Goal: Transaction & Acquisition: Book appointment/travel/reservation

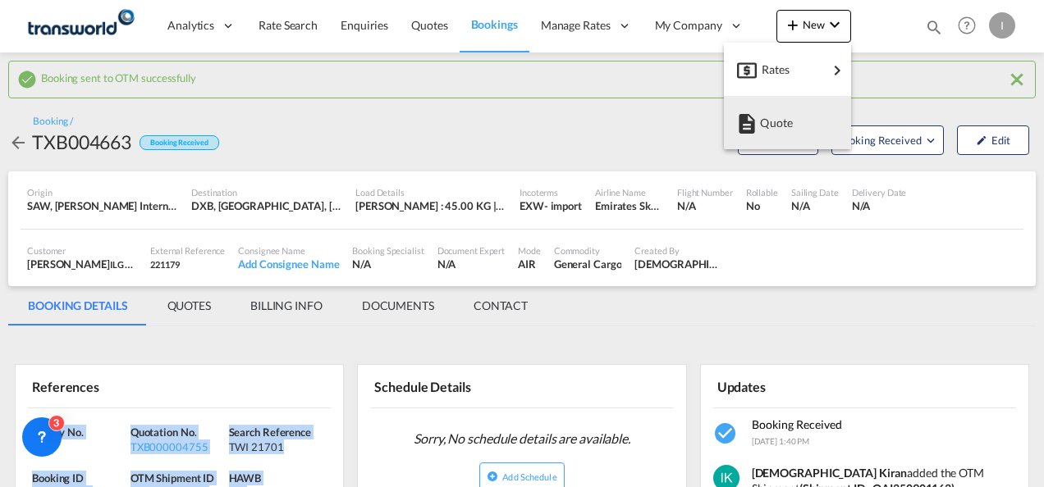
click at [776, 123] on span "Quote" at bounding box center [769, 123] width 18 height 33
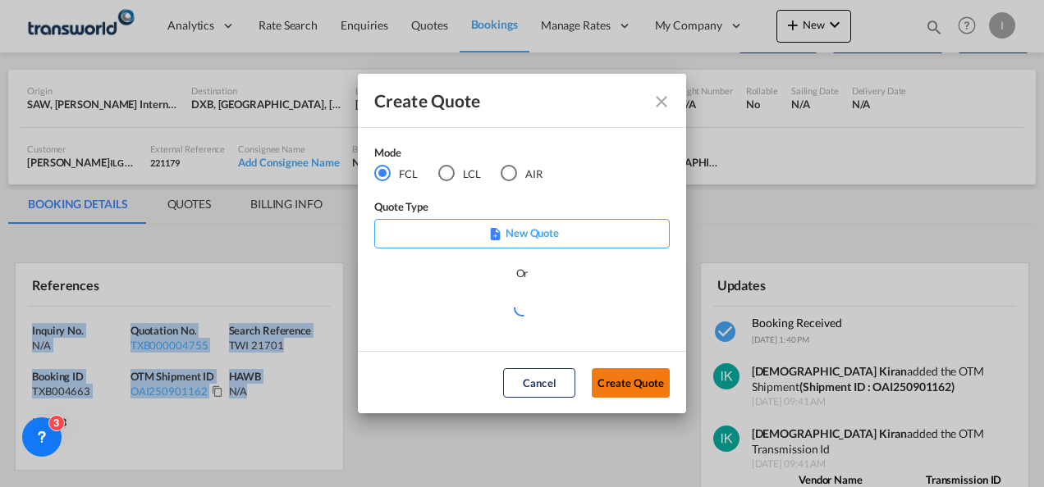
click at [615, 379] on button "Create Quote" at bounding box center [631, 383] width 78 height 30
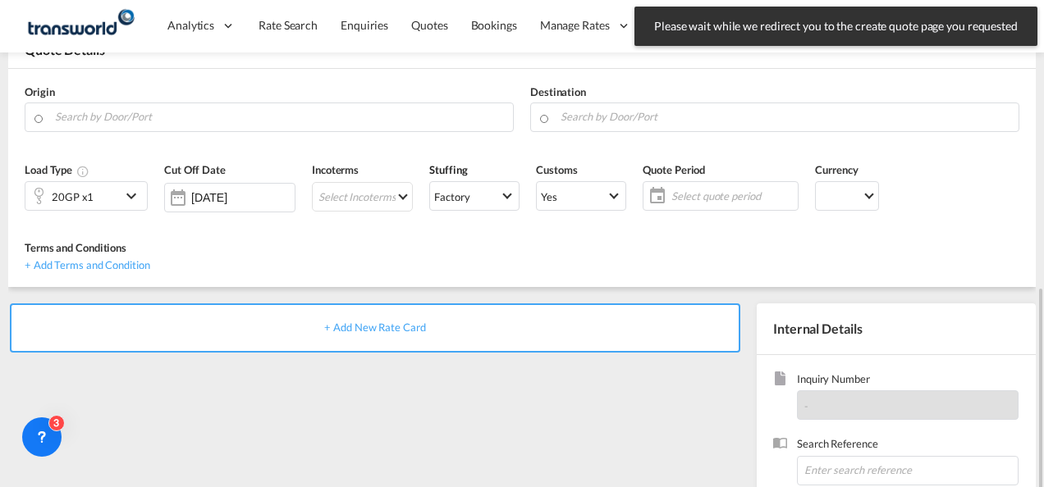
scroll to position [231, 0]
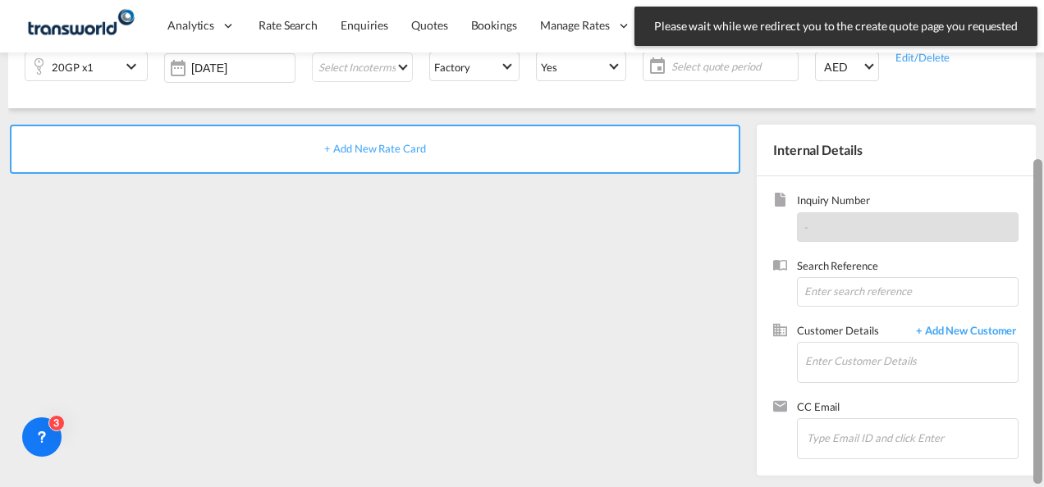
drag, startPoint x: 1042, startPoint y: 329, endPoint x: 1041, endPoint y: 189, distance: 140.3
click at [1041, 189] on div at bounding box center [1042, 244] width 3 height 481
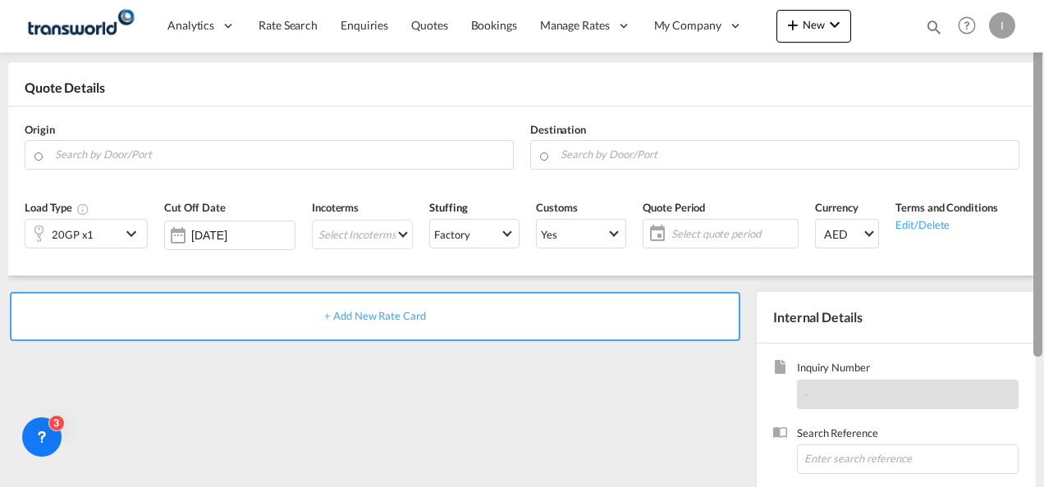
scroll to position [55, 0]
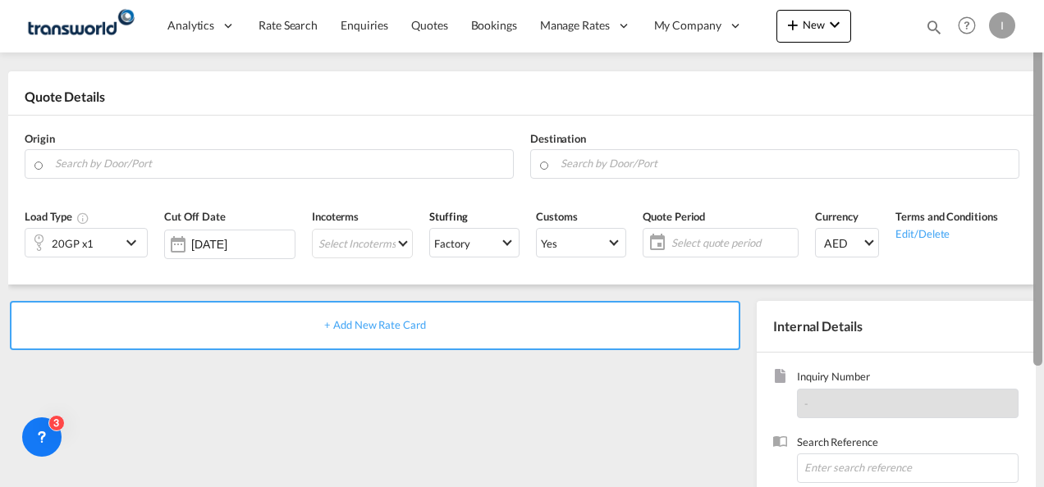
drag, startPoint x: 1037, startPoint y: 197, endPoint x: 1029, endPoint y: 79, distance: 118.5
click at [1029, 79] on md-content "Analytics Reports Dashboard Rate Search Enquiries Quotes Bookings" at bounding box center [522, 243] width 1044 height 487
click at [321, 167] on input "Search by Door/Port" at bounding box center [280, 163] width 450 height 29
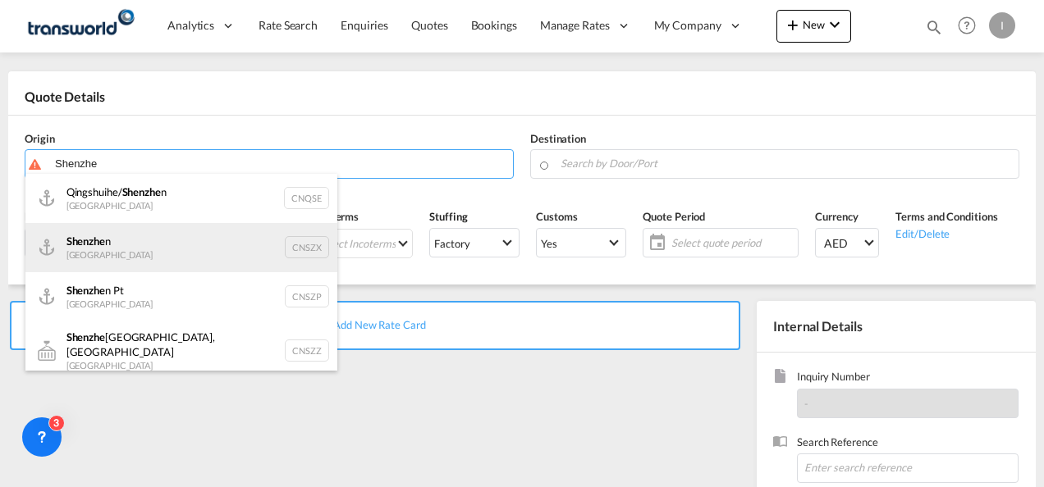
click at [121, 246] on div "Shenzhe n [GEOGRAPHIC_DATA] CNSZX" at bounding box center [181, 247] width 312 height 49
type input "[GEOGRAPHIC_DATA], CNSZX"
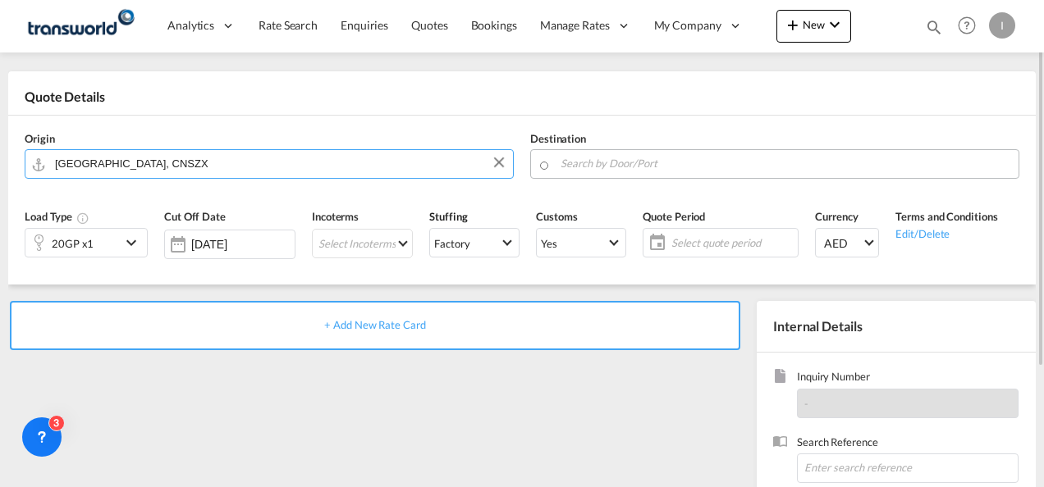
click at [596, 158] on input "Search by Door/Port" at bounding box center [786, 163] width 450 height 29
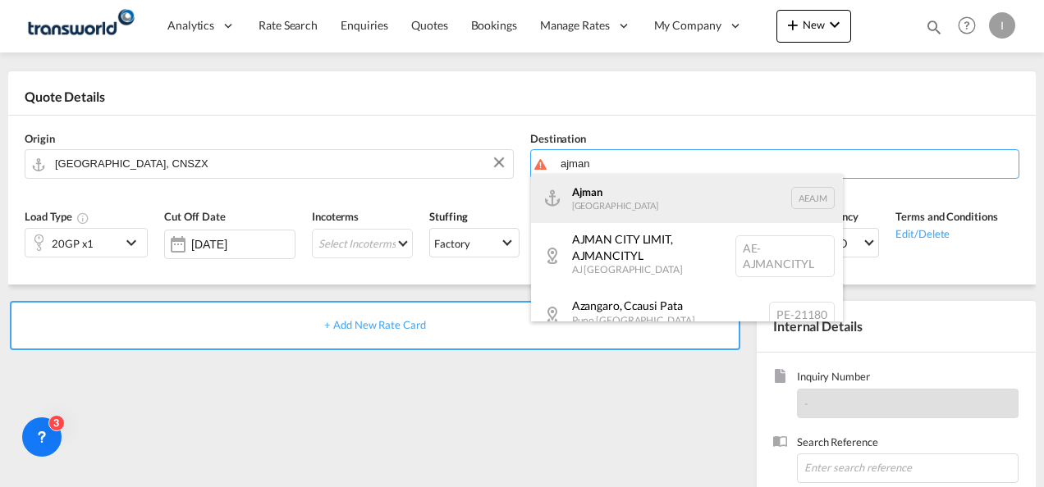
click at [591, 197] on div "Ajman [GEOGRAPHIC_DATA] [GEOGRAPHIC_DATA]" at bounding box center [687, 198] width 312 height 49
type input "Ajman, AEAJM"
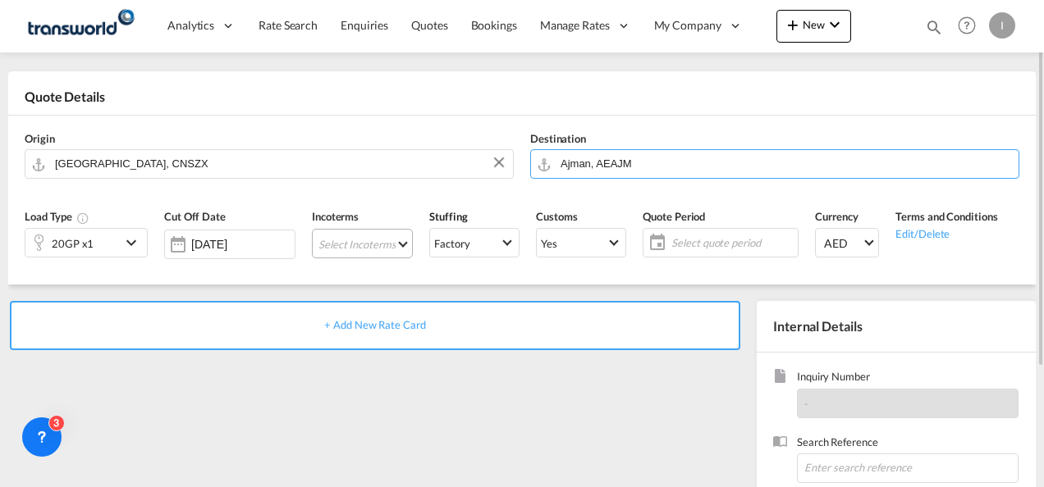
click at [350, 254] on md-select "Select Incoterms FCA - import Free Carrier FOB - import Free on Board DDP - exp…" at bounding box center [362, 244] width 101 height 30
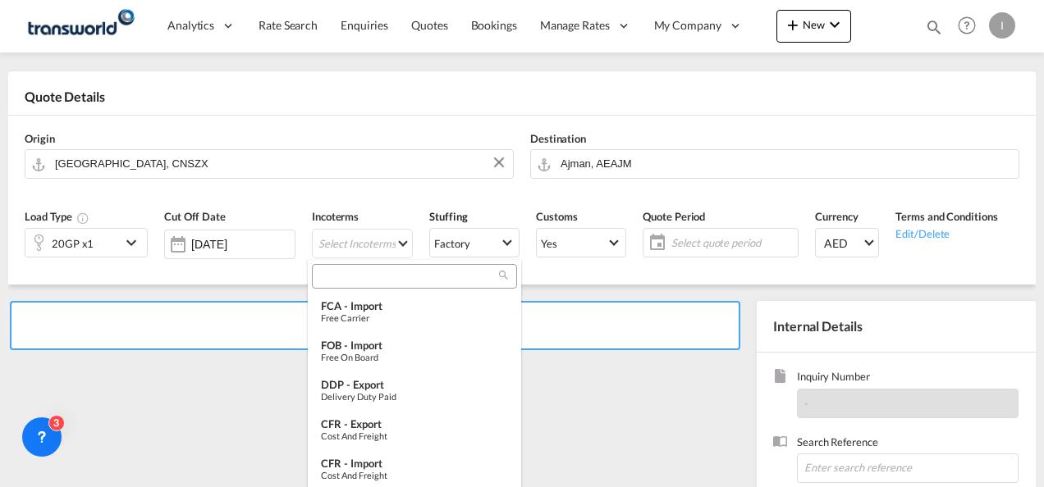
click at [351, 284] on input "search" at bounding box center [408, 277] width 182 height 15
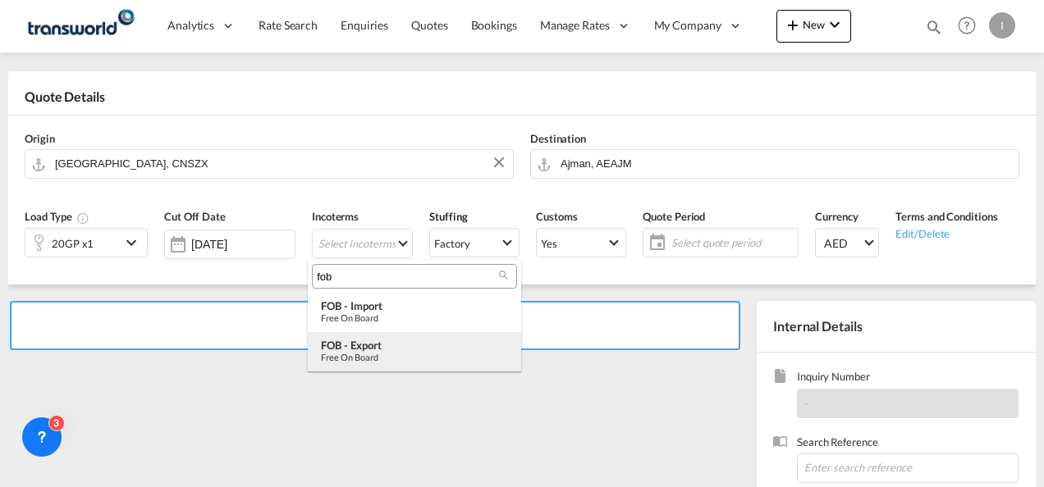
type input "fob"
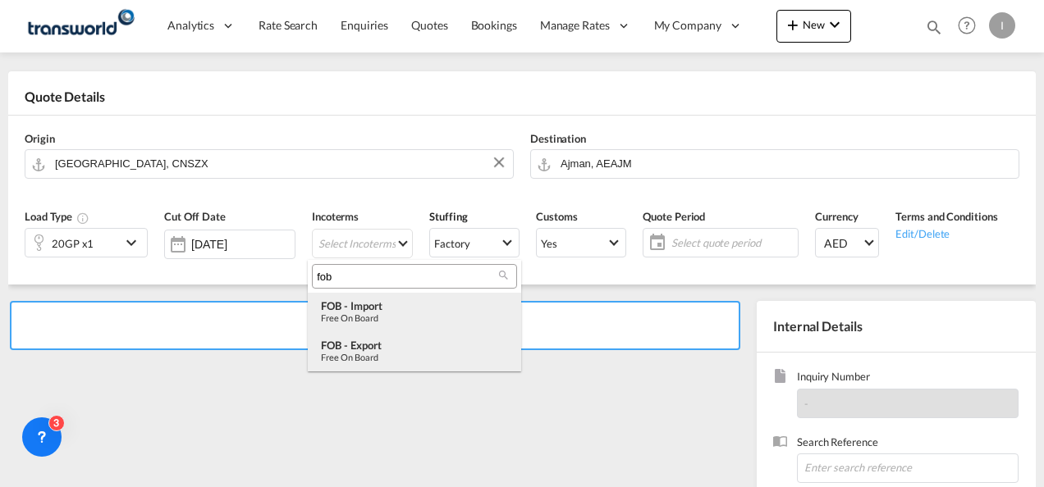
drag, startPoint x: 367, startPoint y: 349, endPoint x: 368, endPoint y: 317, distance: 32.0
click at [368, 317] on md-content "fob FOB - import Free on Board FOB - export Free on Board" at bounding box center [414, 316] width 213 height 112
click at [368, 317] on div "Free on Board" at bounding box center [414, 318] width 187 height 11
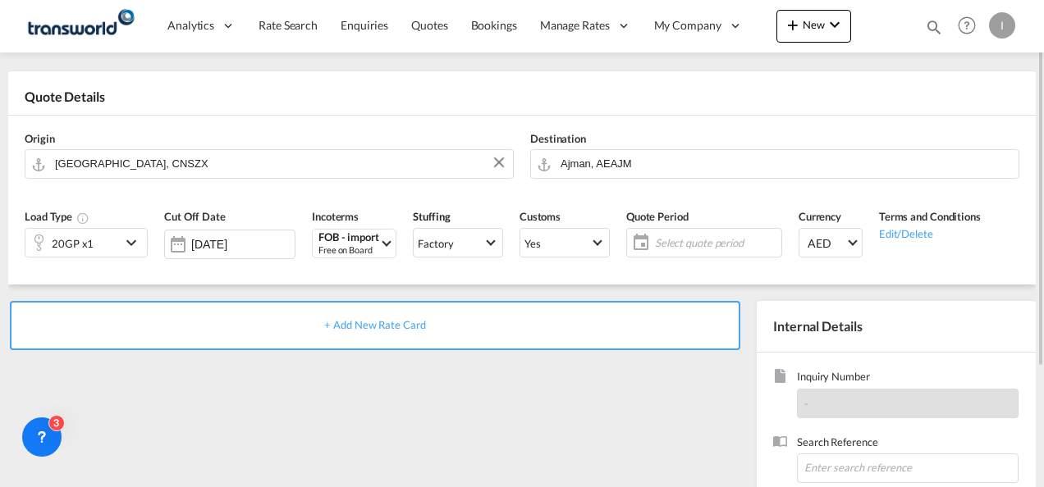
click at [688, 238] on span "Select quote period" at bounding box center [716, 243] width 122 height 15
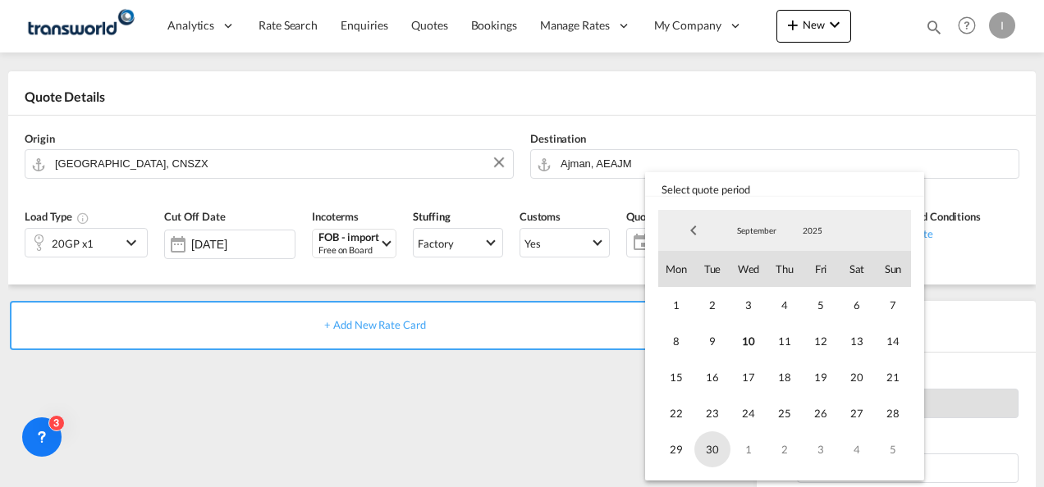
click at [712, 450] on span "30" at bounding box center [712, 450] width 36 height 36
click at [514, 428] on md-backdrop at bounding box center [522, 243] width 1044 height 487
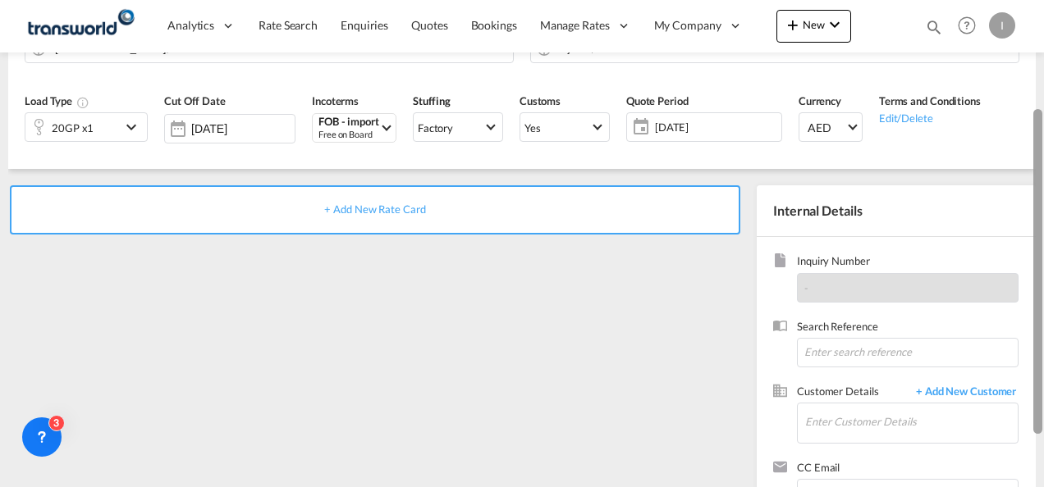
scroll to position [170, 0]
drag, startPoint x: 1039, startPoint y: 273, endPoint x: 1046, endPoint y: 350, distance: 77.5
click at [1043, 350] on html "Analytics Reports Dashboard Rate Search Enquiries Quotes" at bounding box center [522, 243] width 1044 height 487
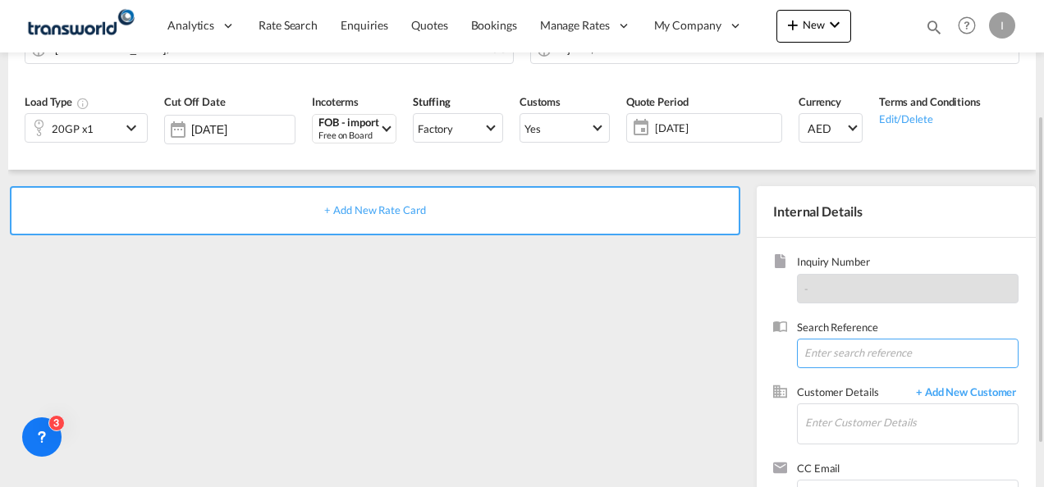
click at [885, 350] on input at bounding box center [908, 354] width 222 height 30
paste input "U/25B/H048"
type input "U/25B/H048"
click at [827, 432] on input "Enter Customer Details" at bounding box center [911, 423] width 213 height 37
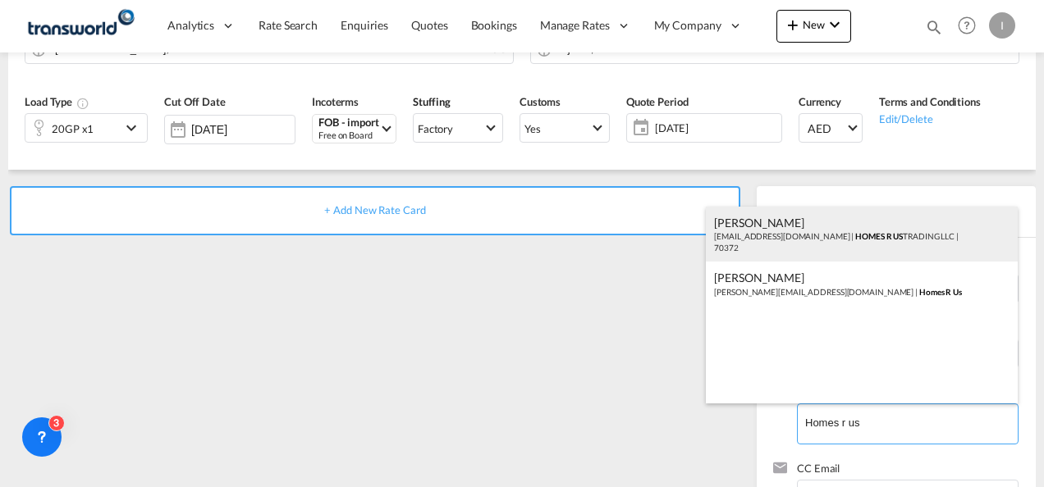
click at [752, 249] on div "Abhay S [EMAIL_ADDRESS][DOMAIN_NAME] | HOMES R US TRADING LLC | 70372" at bounding box center [862, 235] width 312 height 56
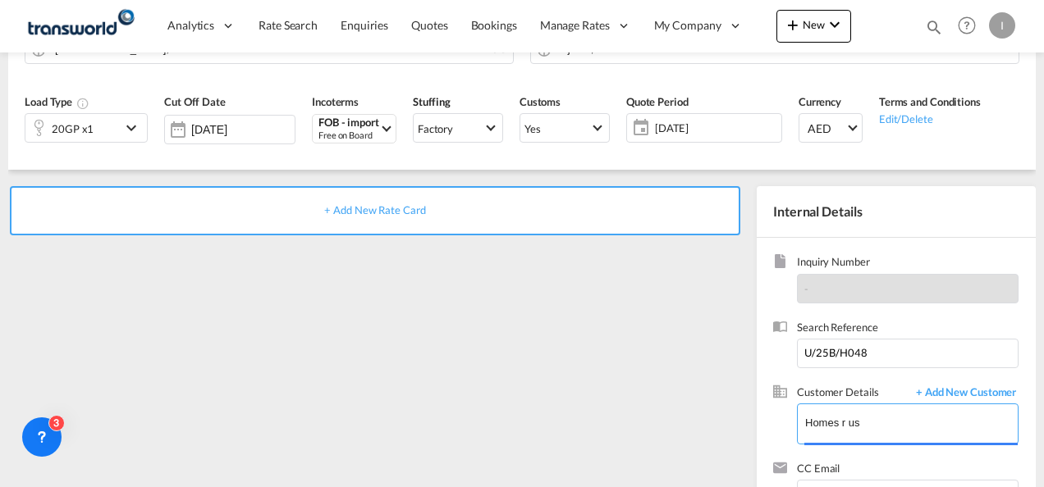
type input "HOMES R US TRADING LLC, Abhay S, [EMAIL_ADDRESS][DOMAIN_NAME]"
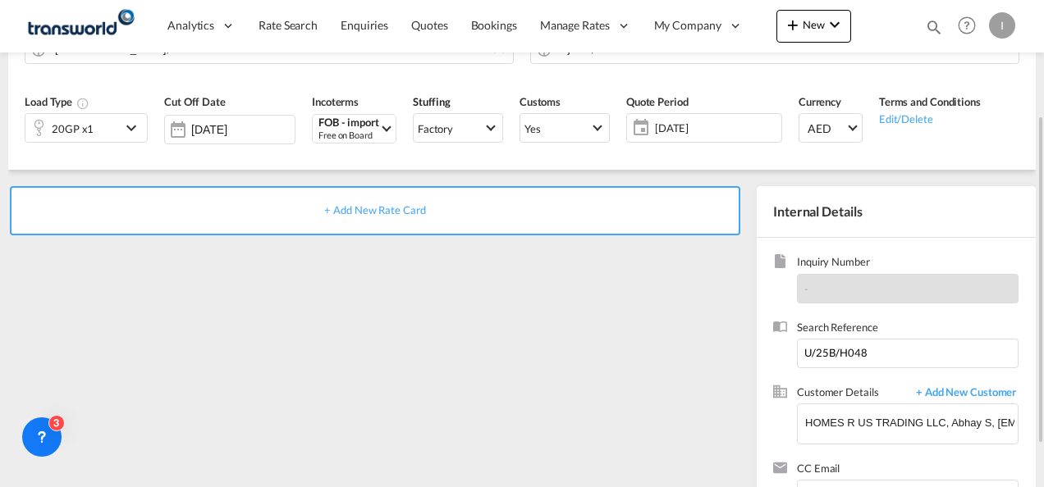
click at [670, 361] on div "+ Add New Rate Card" at bounding box center [378, 357] width 740 height 343
click at [399, 208] on span "+ Add New Rate Card" at bounding box center [374, 210] width 101 height 13
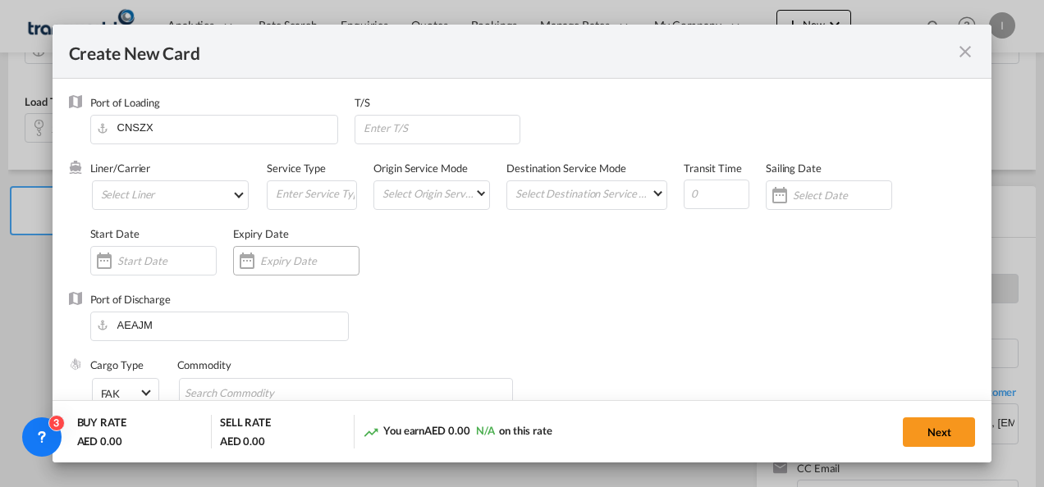
type input "Basic Ocean Freight"
select select "per equipment"
click at [181, 200] on md-select "Select Liner 2HM LOGISTICS D.O.O 2HM LOGISTICS D.O.O. / TDWC-CAPODISTRI 2HM LOG…" at bounding box center [171, 196] width 158 height 30
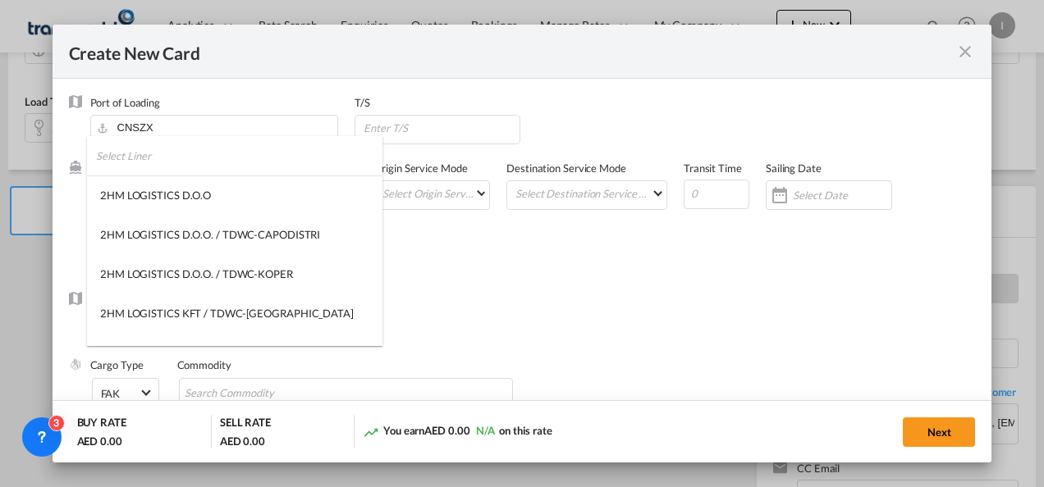
click at [161, 154] on input "search" at bounding box center [239, 155] width 286 height 39
click at [499, 254] on md-backdrop at bounding box center [522, 243] width 1044 height 487
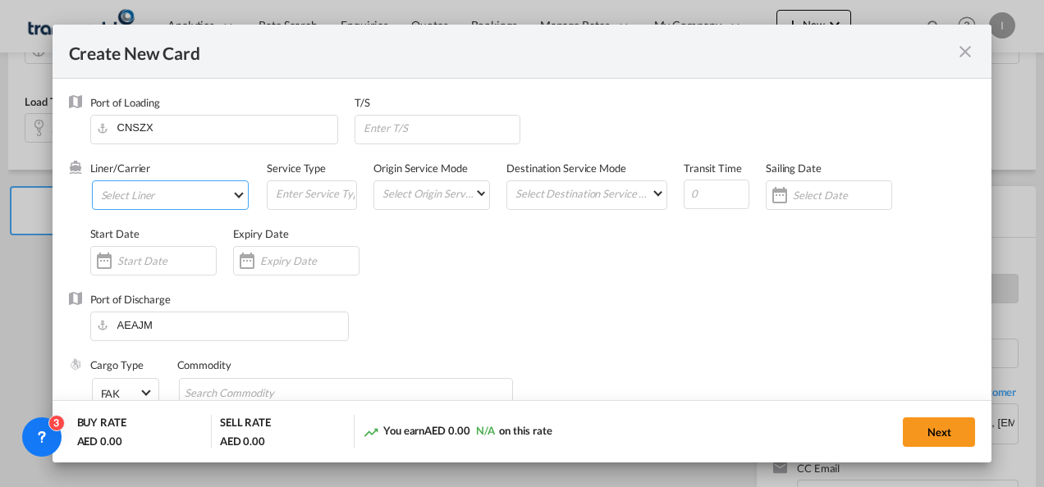
click at [149, 194] on md-select "Select Liner" at bounding box center [171, 196] width 158 height 30
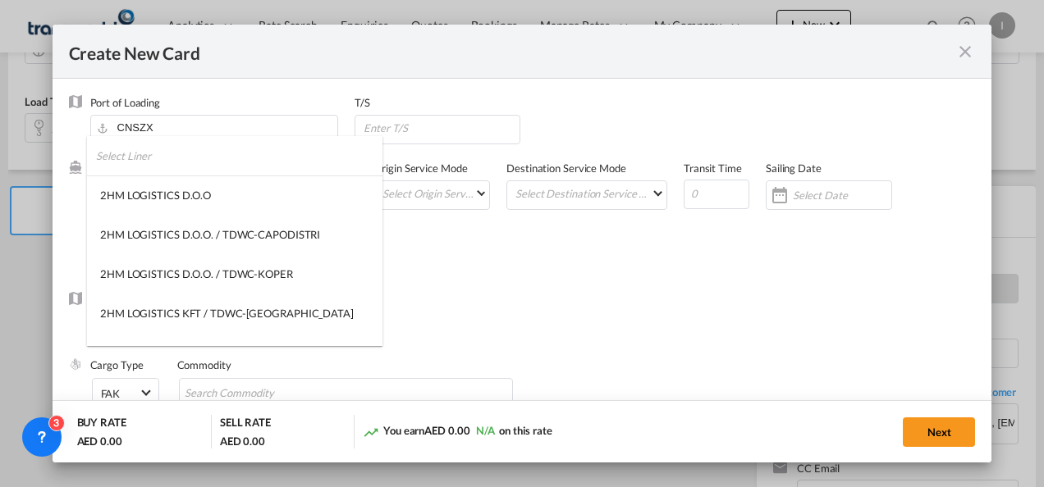
click at [140, 162] on input "search" at bounding box center [239, 155] width 286 height 39
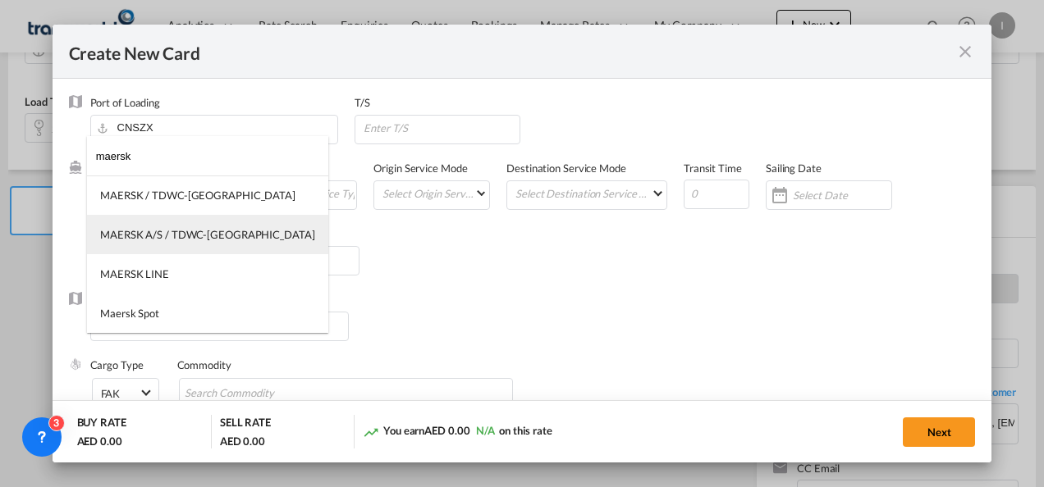
type input "maersk"
click at [172, 236] on div "MAERSK A/S / TDWC-[GEOGRAPHIC_DATA]" at bounding box center [207, 234] width 215 height 15
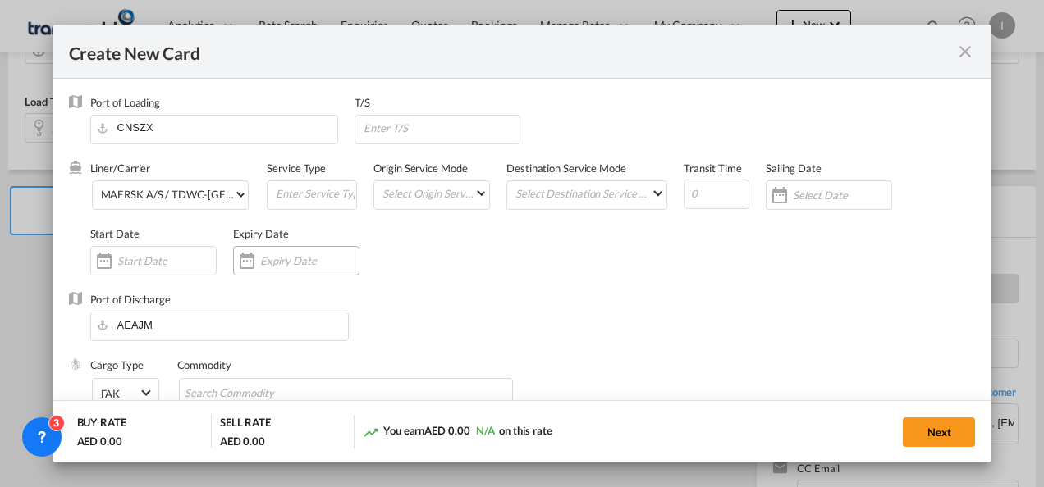
click at [278, 259] on input "Create New Card ..." at bounding box center [309, 260] width 98 height 13
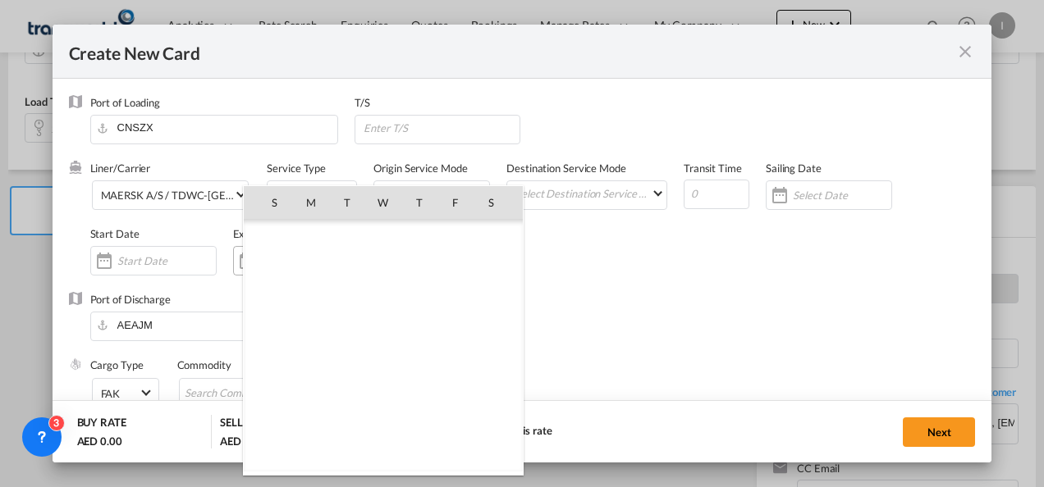
scroll to position [380140, 0]
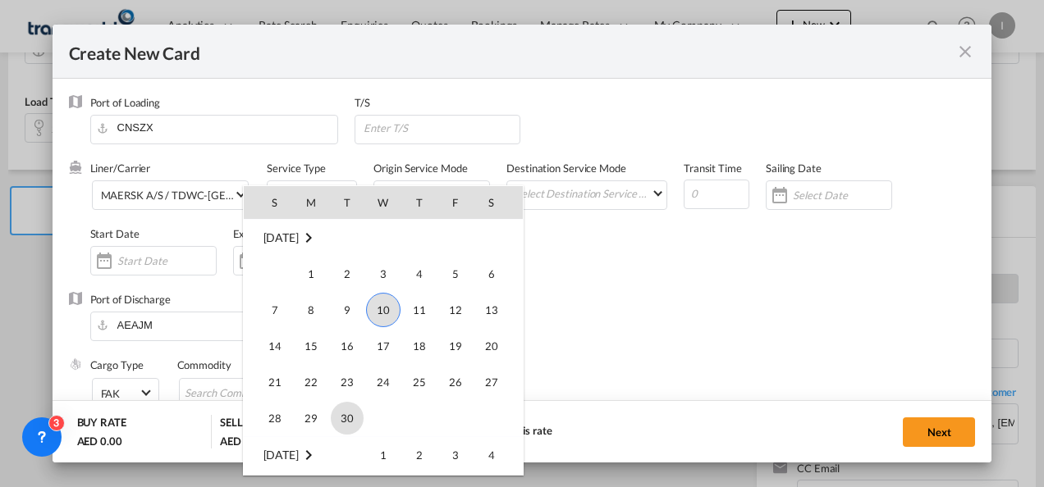
click at [359, 412] on span "30" at bounding box center [347, 418] width 33 height 33
type input "[DATE]"
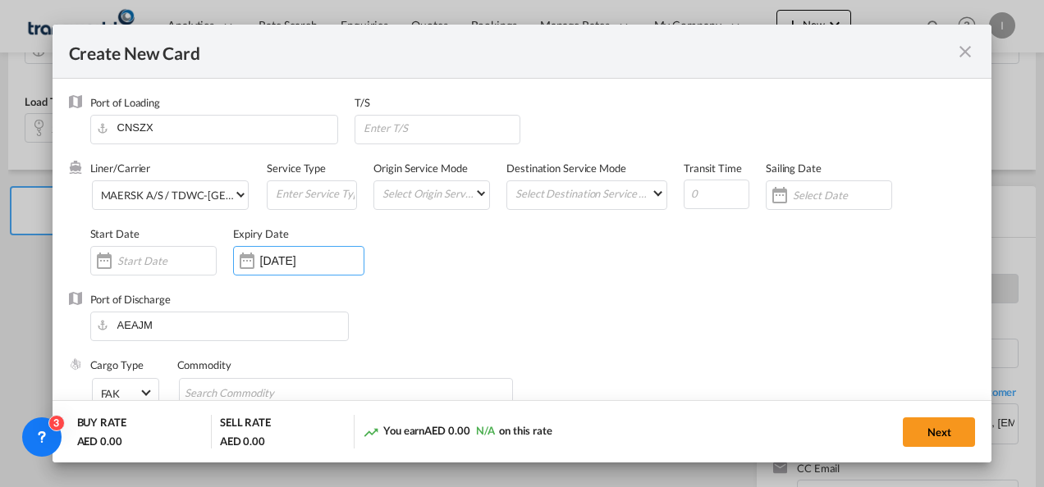
click at [721, 345] on div "Port of Discharge [GEOGRAPHIC_DATA]" at bounding box center [522, 325] width 907 height 66
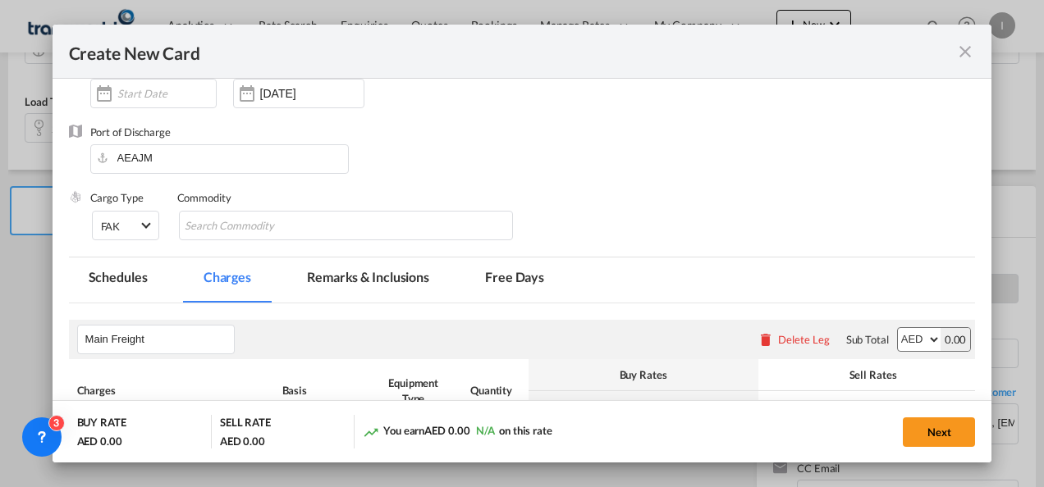
scroll to position [180, 0]
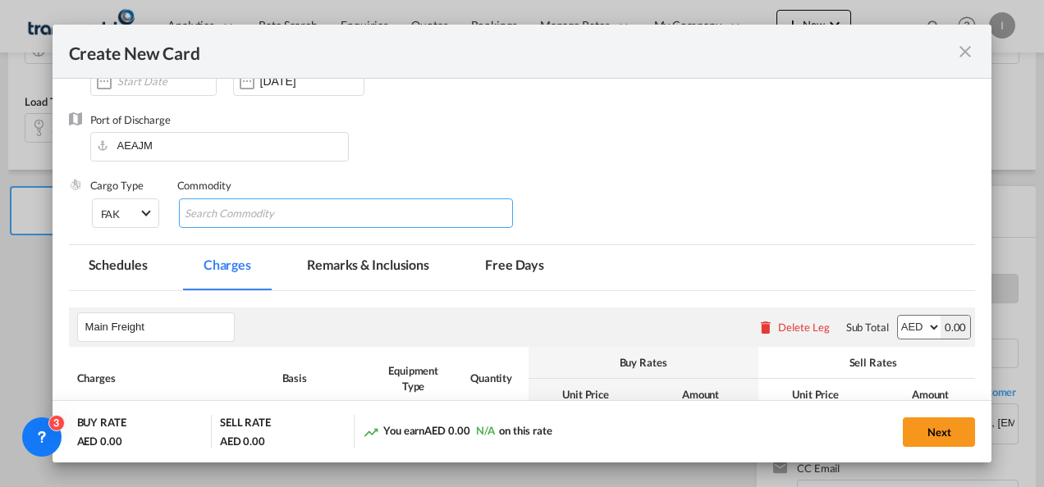
click at [339, 208] on md-chips-wrap "Chips container with autocompletion. Enter the text area, type text to search, …" at bounding box center [346, 214] width 335 height 30
type input "General Cargo"
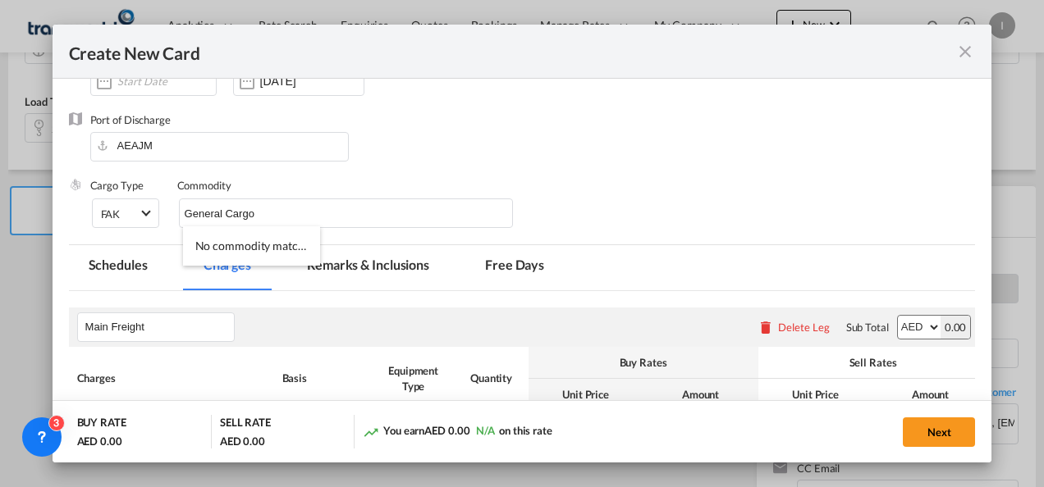
click at [571, 195] on div "Cargo Type FAK FAK GCR GDSM General Cargo Hazardous Cargo Ambient Foodstuff Chi…" at bounding box center [532, 211] width 885 height 66
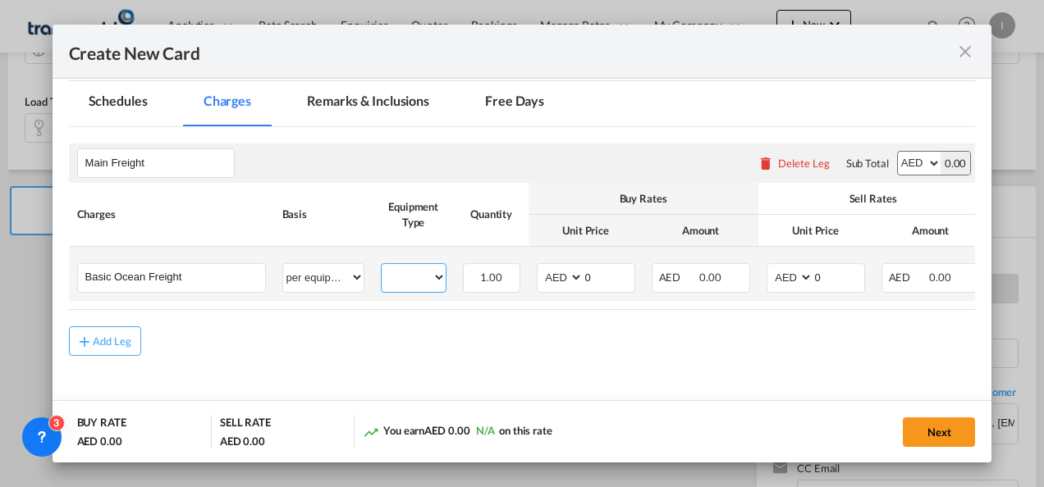
click at [400, 282] on select "20GP" at bounding box center [414, 278] width 64 height 22
select select "20GP"
click at [382, 267] on select "20GP" at bounding box center [414, 278] width 64 height 22
click at [589, 275] on input "0" at bounding box center [608, 276] width 51 height 25
click at [560, 282] on select "AED AFN ALL AMD ANG AOA ARS AUD AWG AZN BAM BBD BDT BGN BHD BIF BMD BND BOB BRL…" at bounding box center [561, 278] width 43 height 22
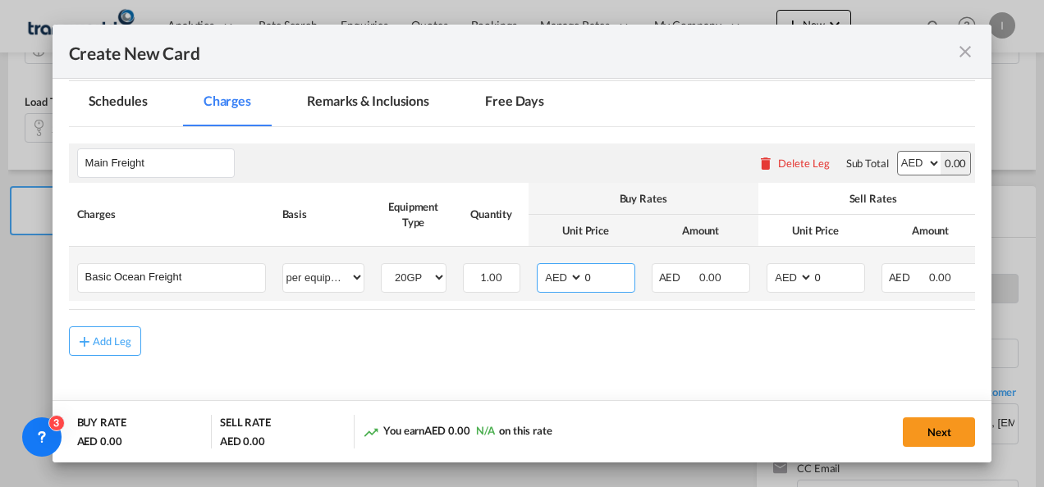
select select "string:USD"
click at [577, 281] on select "AED AFN ALL AMD ANG AOA ARS AUD AWG AZN BAM BBD BDT BGN BHD BIF BMD BND BOB BRL…" at bounding box center [561, 278] width 43 height 22
click at [597, 277] on input "0" at bounding box center [608, 276] width 51 height 25
type input "8"
type input "900"
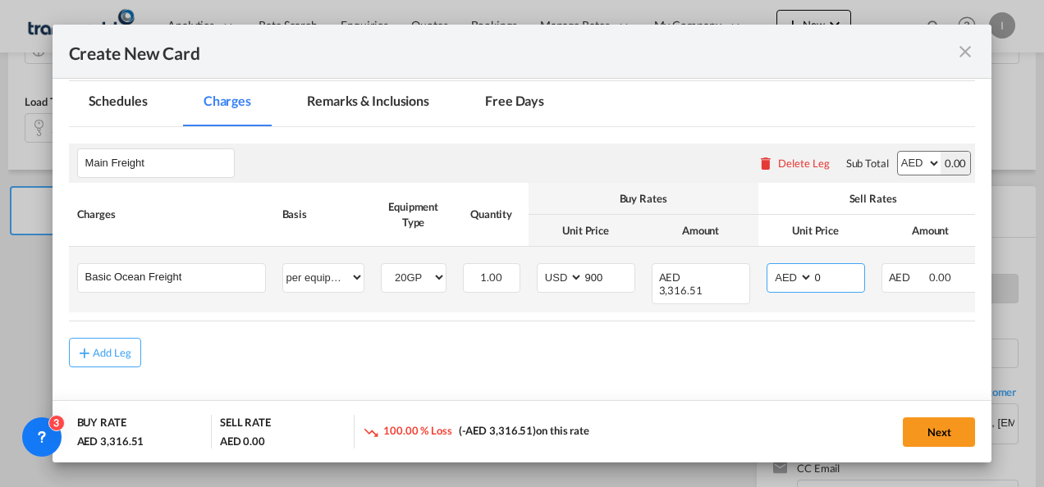
click at [788, 274] on select "AED AFN ALL AMD ANG AOA ARS AUD AWG AZN BAM BBD BDT BGN BHD BIF BMD BND BOB BRL…" at bounding box center [791, 278] width 43 height 22
select select "string:USD"
click at [770, 267] on select "AED AFN ALL AMD ANG AOA ARS AUD AWG AZN BAM BBD BDT BGN BHD BIF BMD BND BOB BRL…" at bounding box center [791, 278] width 43 height 22
click at [837, 278] on input "0" at bounding box center [838, 276] width 51 height 25
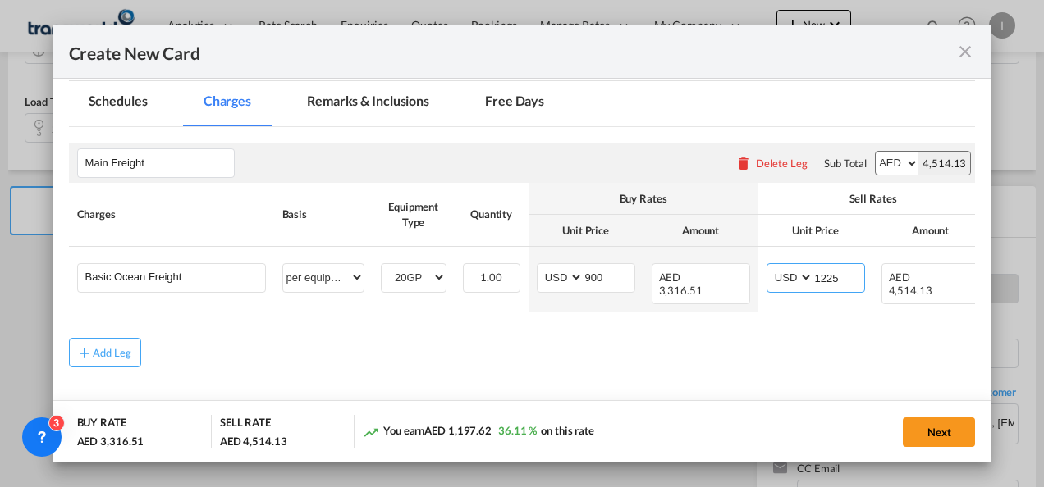
type input "1225"
click at [719, 382] on md-content "Main Freight Please enter leg name Leg Name Already Exists Delete Leg Sub Total…" at bounding box center [522, 279] width 907 height 304
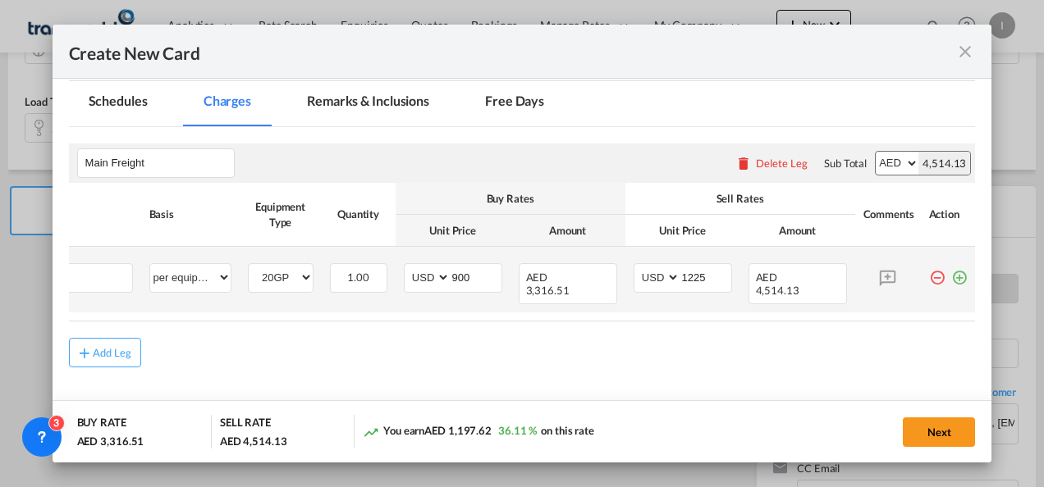
click at [954, 277] on md-icon "icon-plus-circle-outline green-400-fg" at bounding box center [959, 271] width 16 height 16
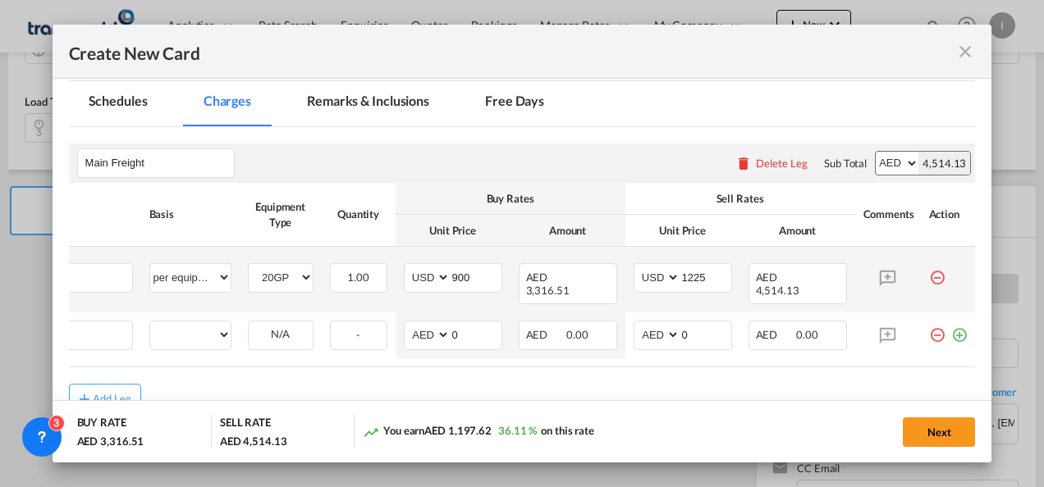
scroll to position [0, 16]
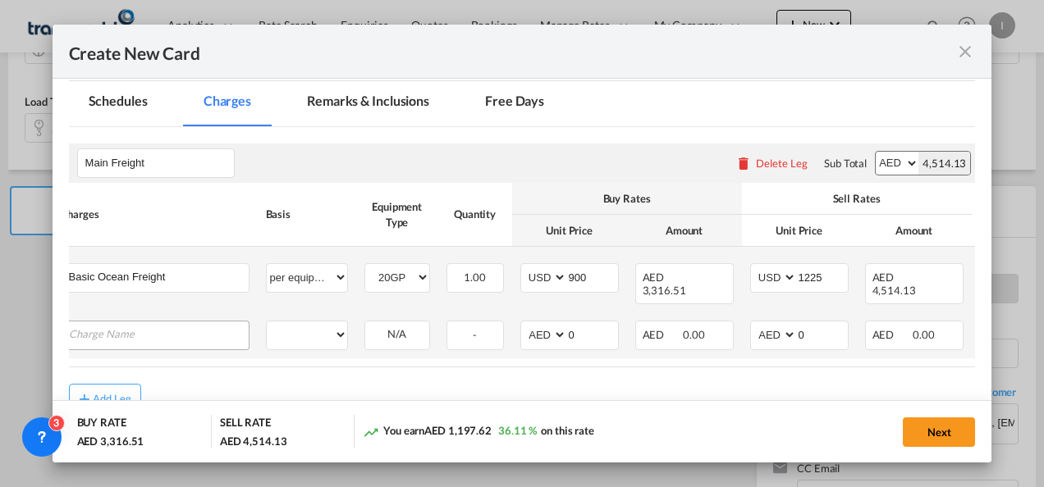
click at [120, 322] on input "Charge Name" at bounding box center [159, 334] width 180 height 25
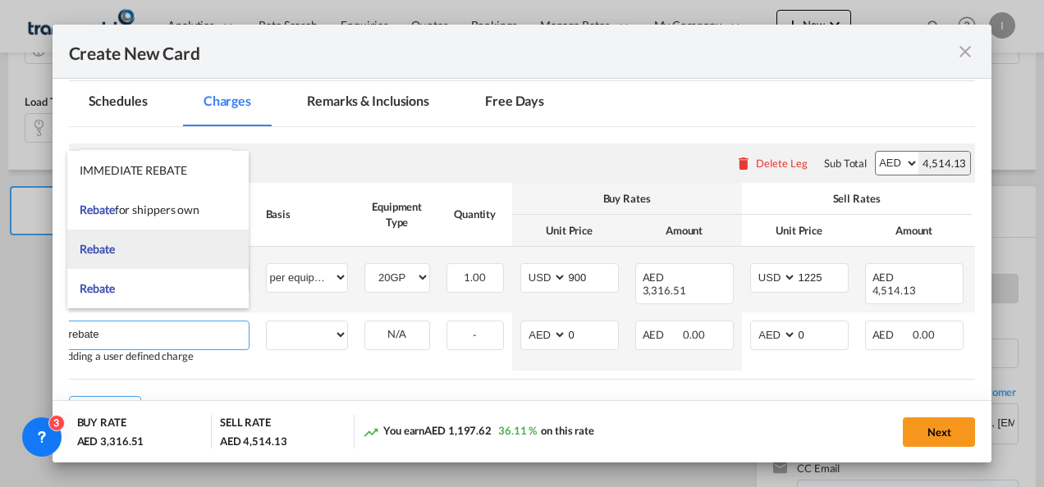
click at [123, 254] on li "Rebate" at bounding box center [157, 249] width 181 height 39
type input "Rebate"
select select "per equipment"
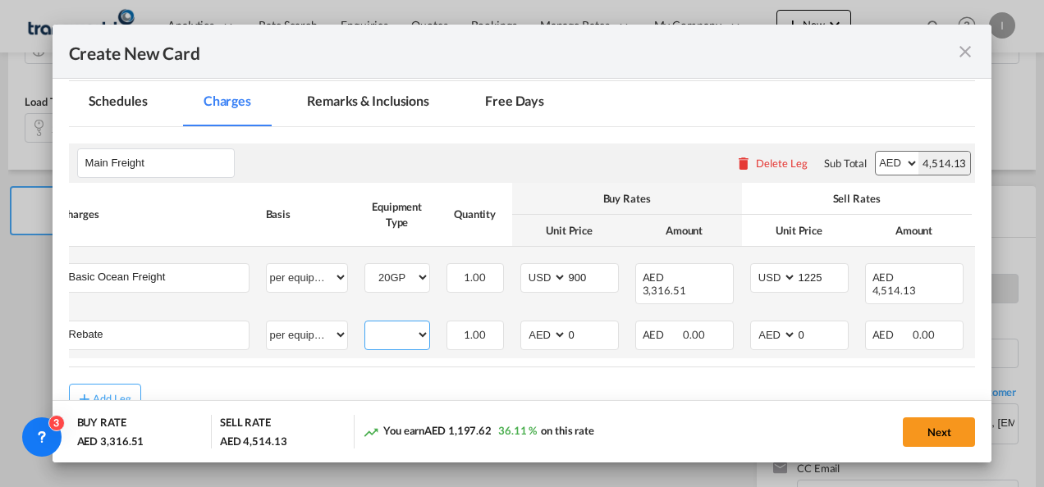
click at [388, 324] on select "20GP" at bounding box center [397, 335] width 64 height 22
select select "20GP"
click at [365, 324] on select "20GP" at bounding box center [397, 335] width 64 height 22
click at [538, 324] on select "AED AFN ALL AMD ANG AOA ARS AUD AWG AZN BAM BBD BDT BGN BHD BIF BMD BND BOB BRL…" at bounding box center [545, 335] width 43 height 22
select select "string:USD"
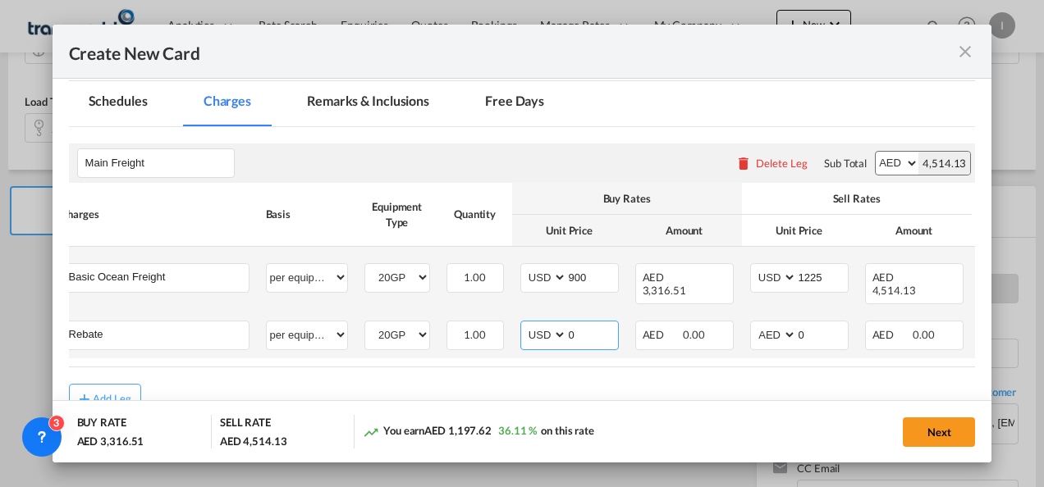
click at [524, 324] on select "AED AFN ALL AMD ANG AOA ARS AUD AWG AZN BAM BBD BDT BGN BHD BIF BMD BND BOB BRL…" at bounding box center [545, 335] width 43 height 22
click at [584, 322] on input "0" at bounding box center [592, 334] width 51 height 25
type input "25"
click at [526, 399] on div "Add Leg" at bounding box center [522, 399] width 907 height 30
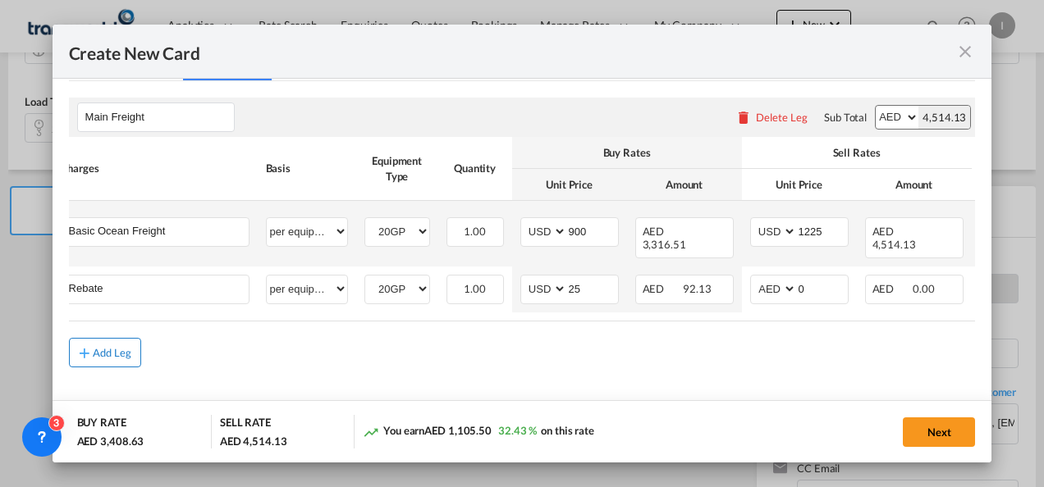
click at [112, 351] on button "Add Leg" at bounding box center [105, 353] width 72 height 30
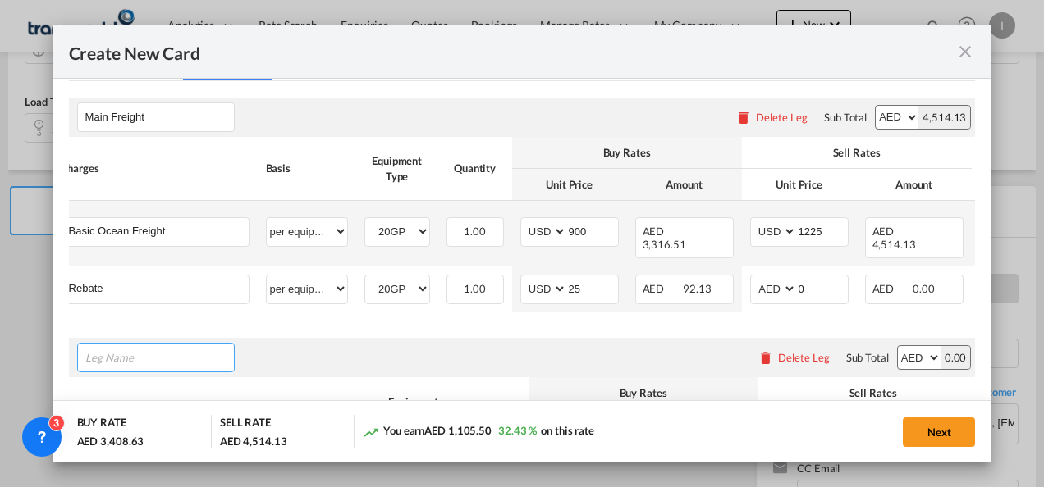
click at [118, 345] on input "Leg Name" at bounding box center [159, 357] width 149 height 25
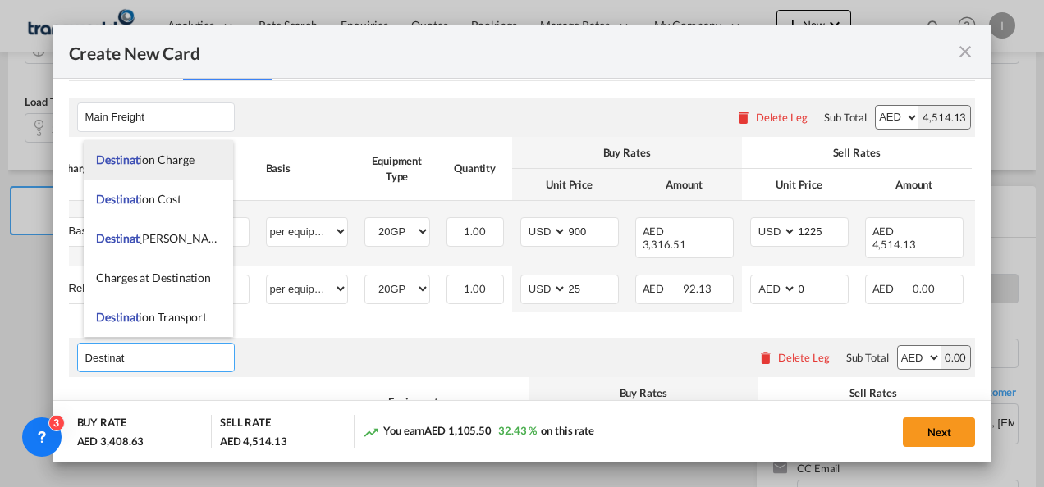
click at [171, 159] on span "Destinat ion Charge" at bounding box center [145, 160] width 98 height 14
type input "Destination Charge"
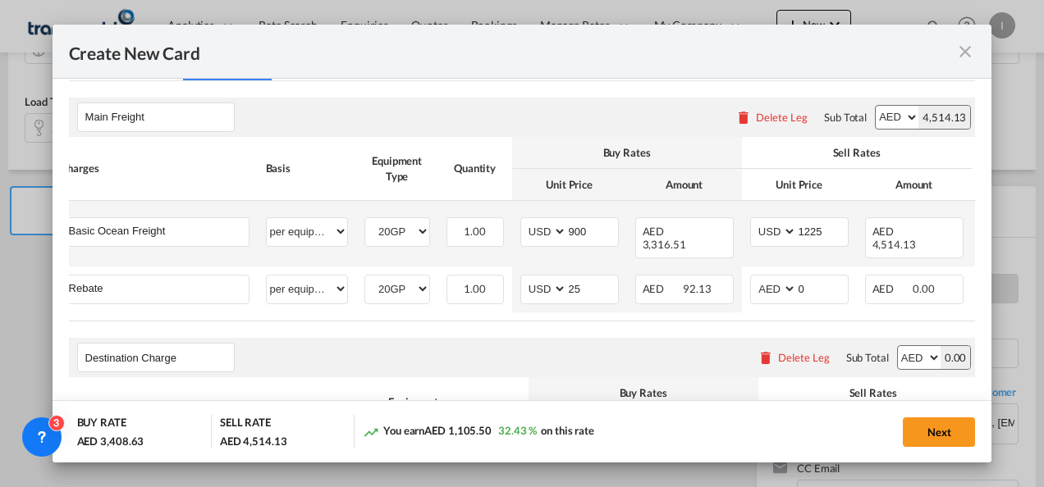
scroll to position [548, 0]
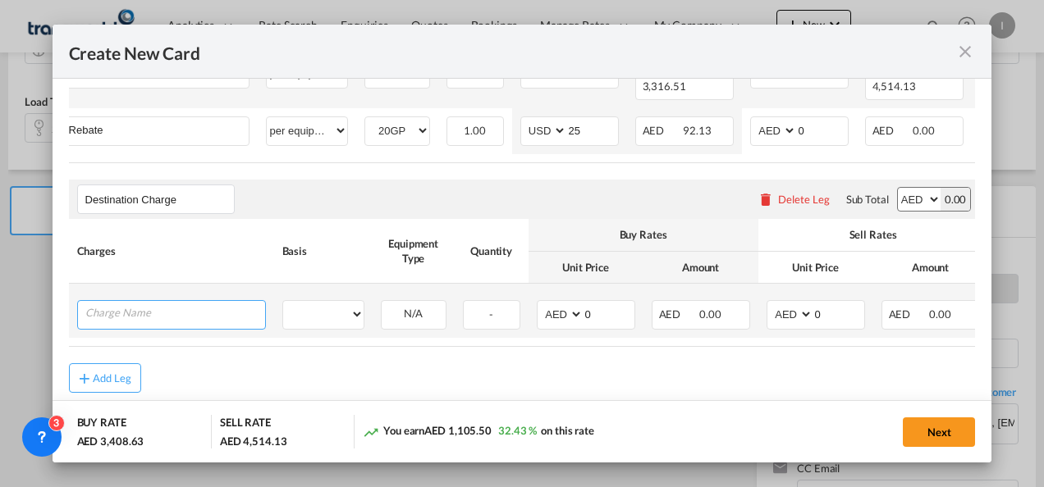
click at [225, 311] on input "Charge Name" at bounding box center [175, 313] width 180 height 25
type input "B"
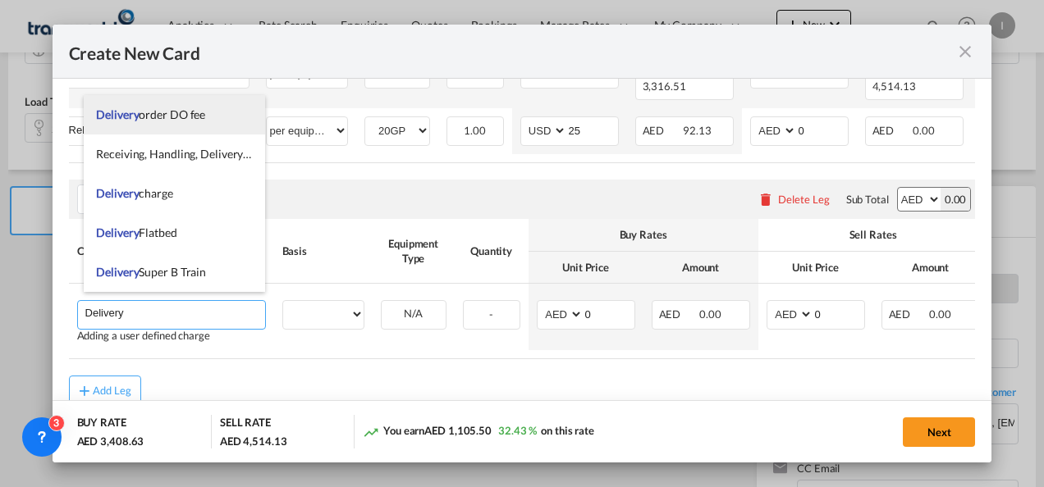
click at [158, 120] on span "Delivery order DO fee" at bounding box center [150, 115] width 109 height 14
type input "Delivery order DO fee"
select select "per B/L"
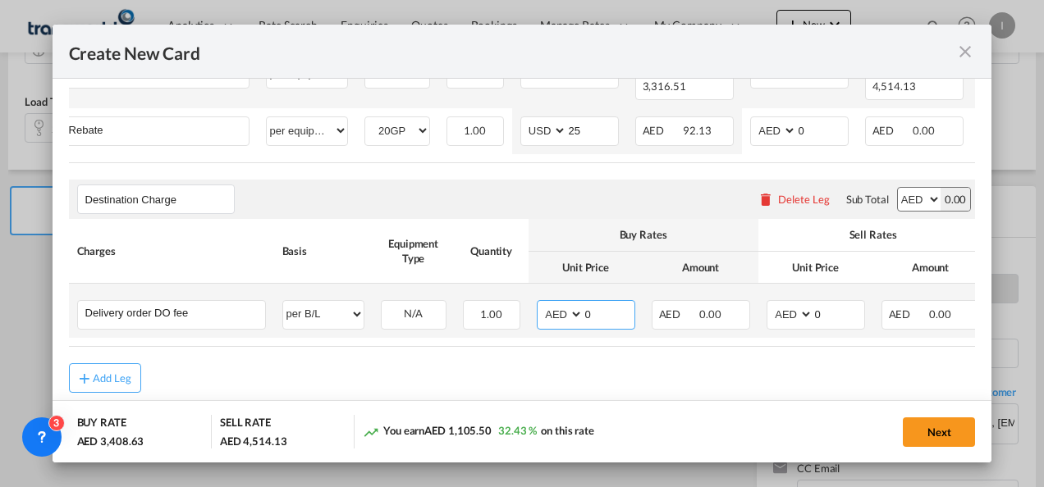
click at [589, 304] on input "0" at bounding box center [608, 313] width 51 height 25
type input "575"
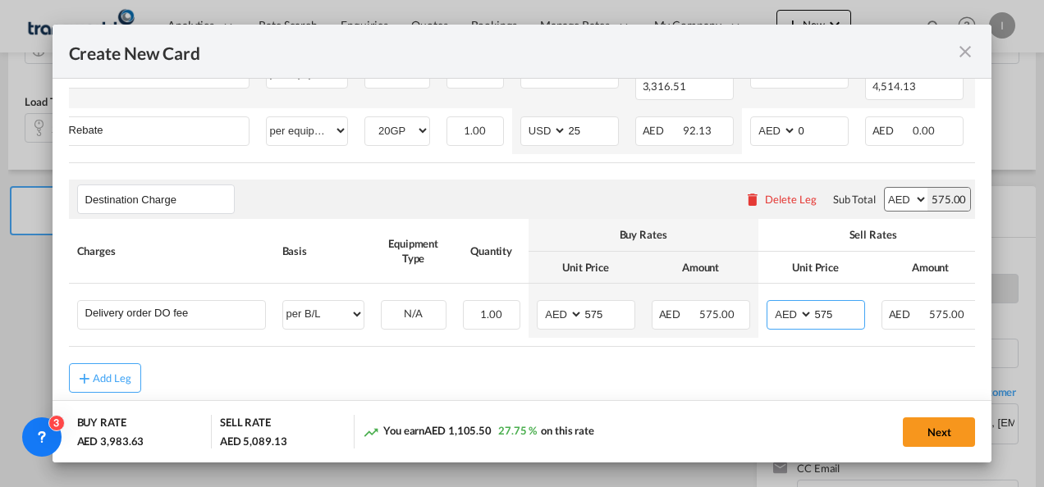
type input "575"
click at [479, 379] on div "Add Leg" at bounding box center [522, 379] width 907 height 30
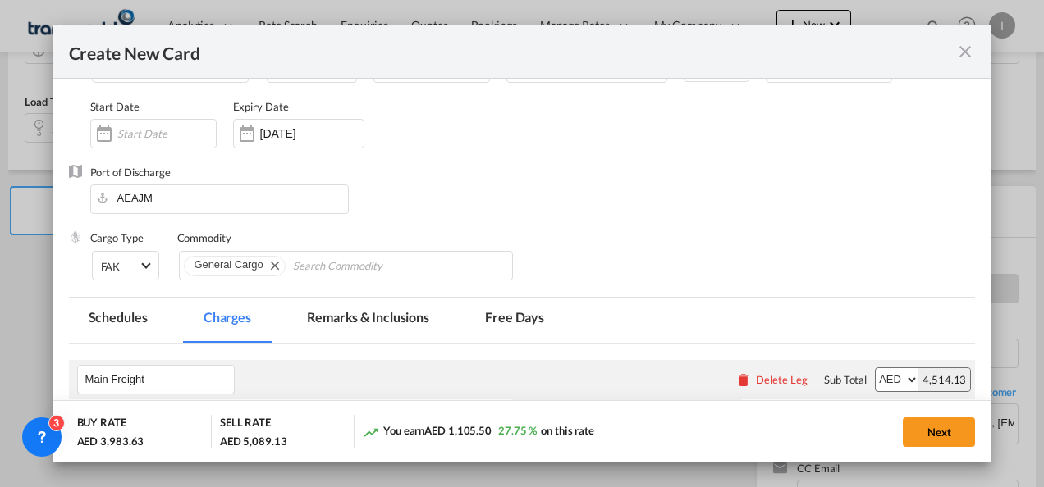
scroll to position [578, 0]
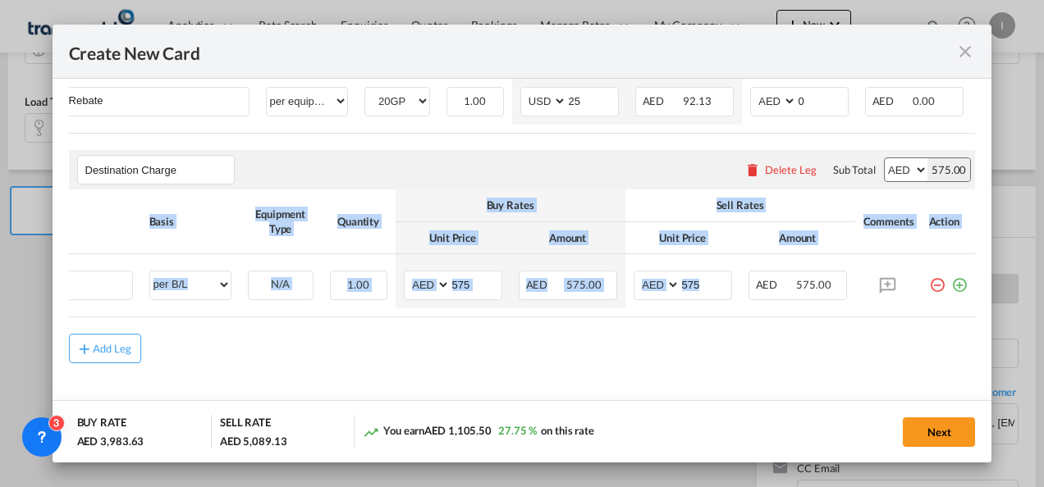
drag, startPoint x: 835, startPoint y: 308, endPoint x: 972, endPoint y: 300, distance: 136.4
click at [972, 300] on md-dialog-content "Port of Loading CNSZX T/S Liner/Carrier MAERSK A/S / TDWC-[GEOGRAPHIC_DATA] Ser…" at bounding box center [523, 271] width 940 height 385
drag, startPoint x: 972, startPoint y: 300, endPoint x: 949, endPoint y: 277, distance: 32.5
click at [951, 277] on md-icon "icon-plus-circle-outline green-400-fg" at bounding box center [959, 279] width 16 height 16
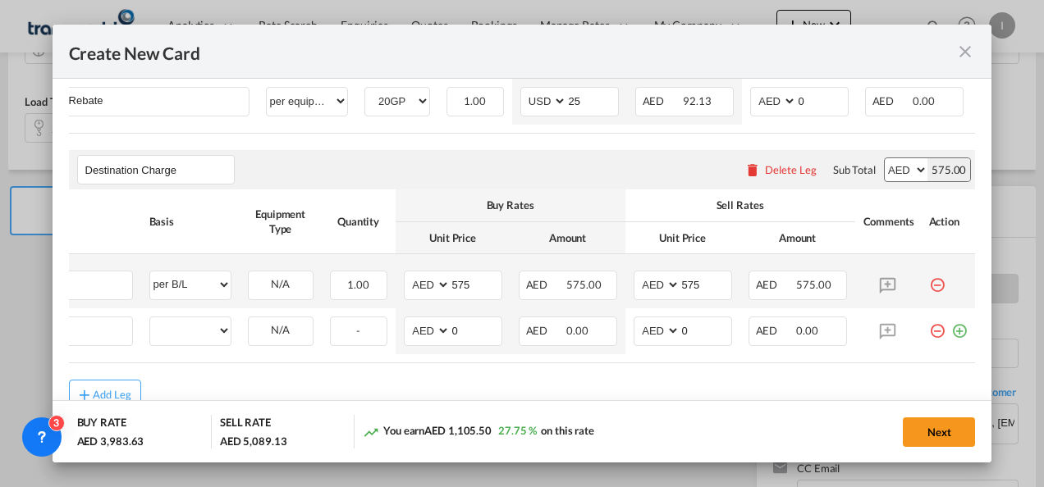
scroll to position [0, 16]
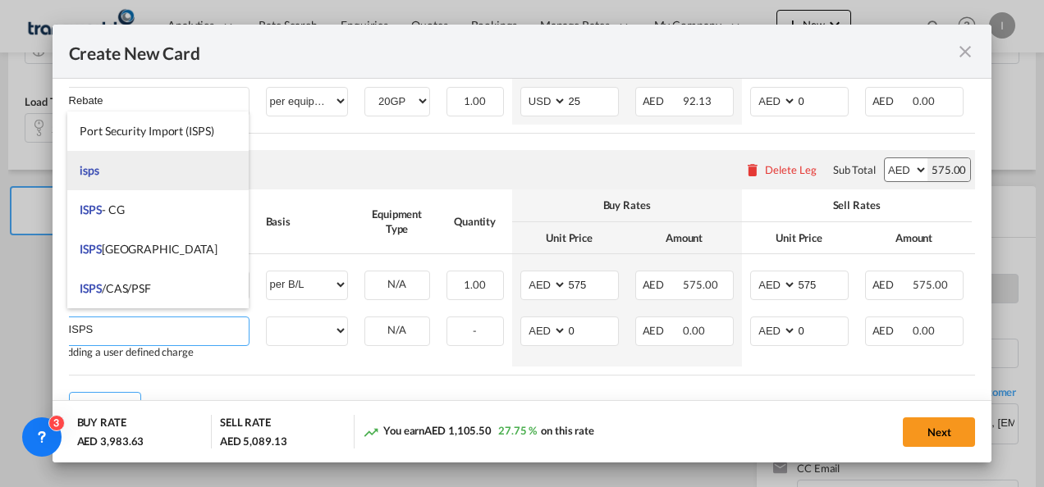
click at [82, 167] on span "isps" at bounding box center [90, 170] width 20 height 14
type input "isps"
select select "per equipment"
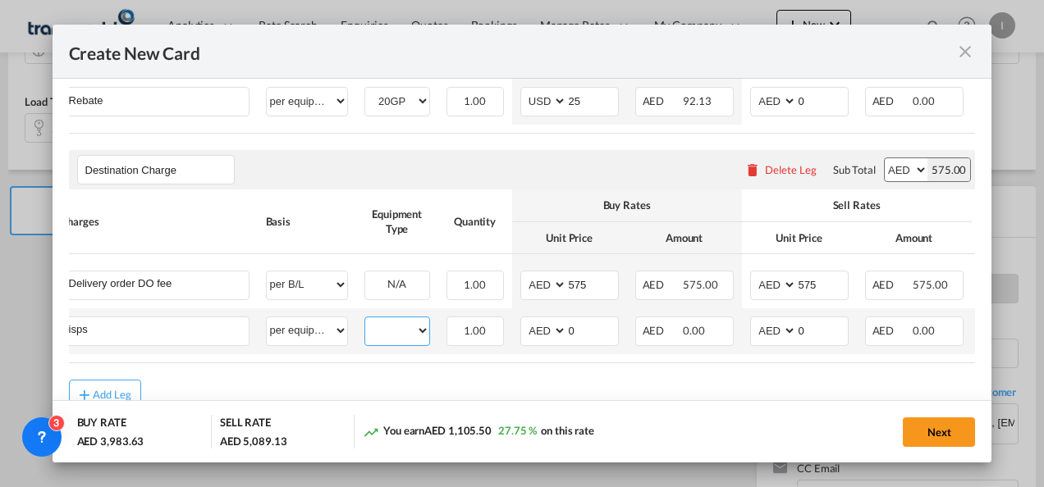
click at [389, 320] on select "20GP" at bounding box center [397, 331] width 64 height 22
select select "20GP"
click at [365, 320] on select "20GP" at bounding box center [397, 331] width 64 height 22
click at [575, 320] on input "0" at bounding box center [592, 330] width 51 height 25
type input "190"
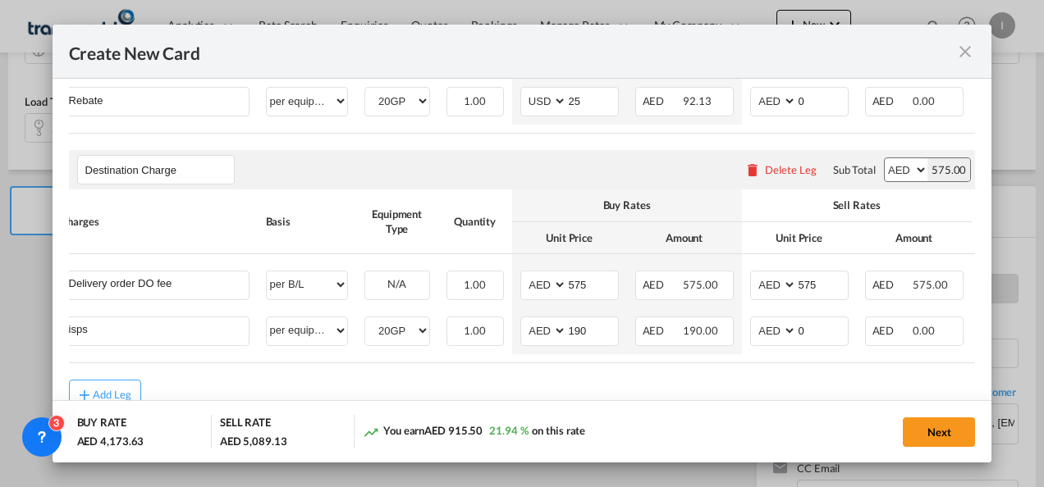
click at [443, 432] on span "AED 915.50" at bounding box center [453, 430] width 58 height 13
click at [949, 423] on button "Next" at bounding box center [939, 433] width 72 height 30
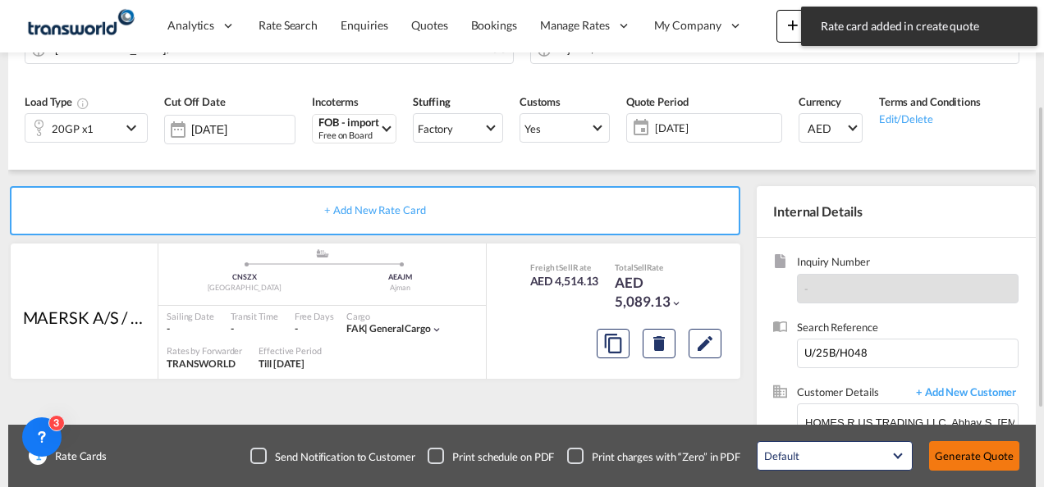
click at [950, 450] on button "Generate Quote" at bounding box center [974, 457] width 90 height 30
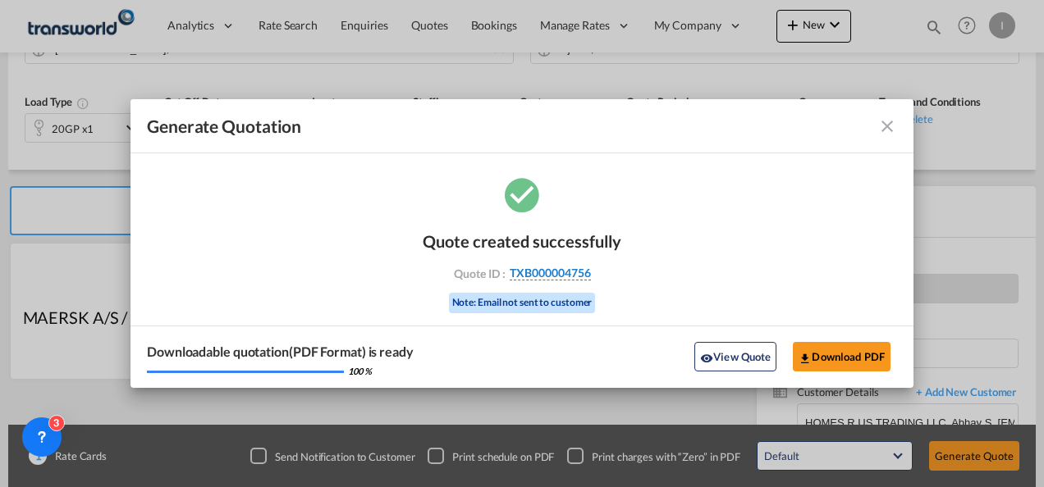
click at [548, 279] on span "TXB000004756" at bounding box center [550, 273] width 81 height 15
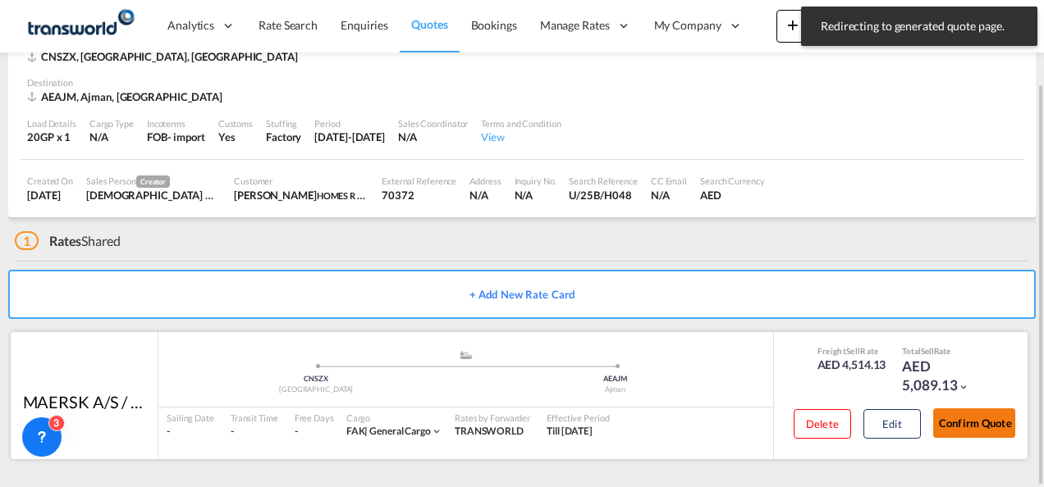
click at [989, 432] on button "Confirm Quote" at bounding box center [974, 424] width 82 height 30
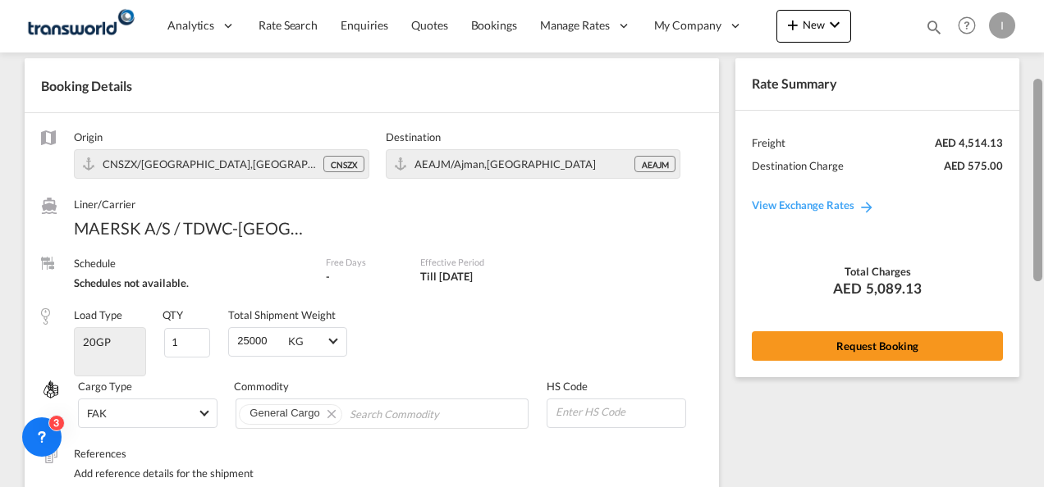
scroll to position [65, 0]
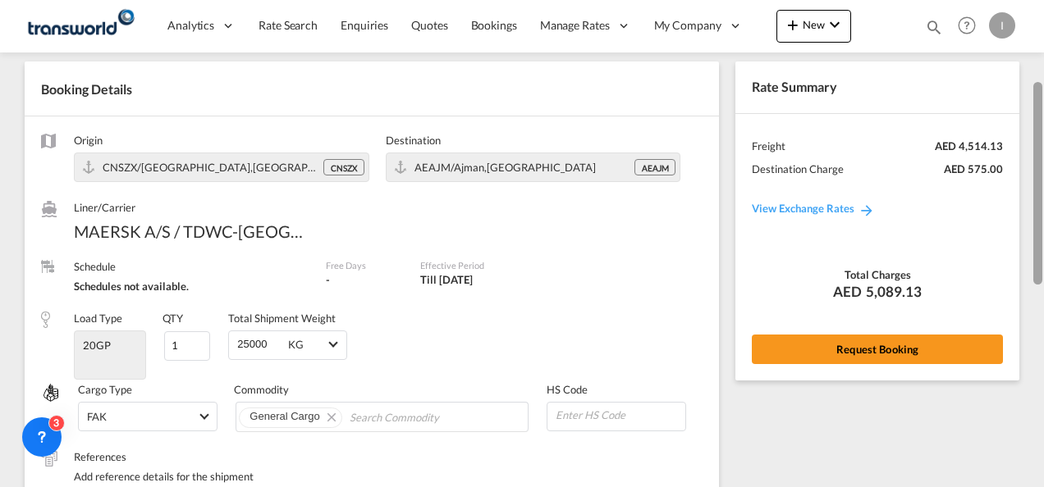
drag, startPoint x: 1036, startPoint y: 336, endPoint x: 1036, endPoint y: 86, distance: 250.3
click at [1036, 86] on div at bounding box center [1037, 183] width 9 height 203
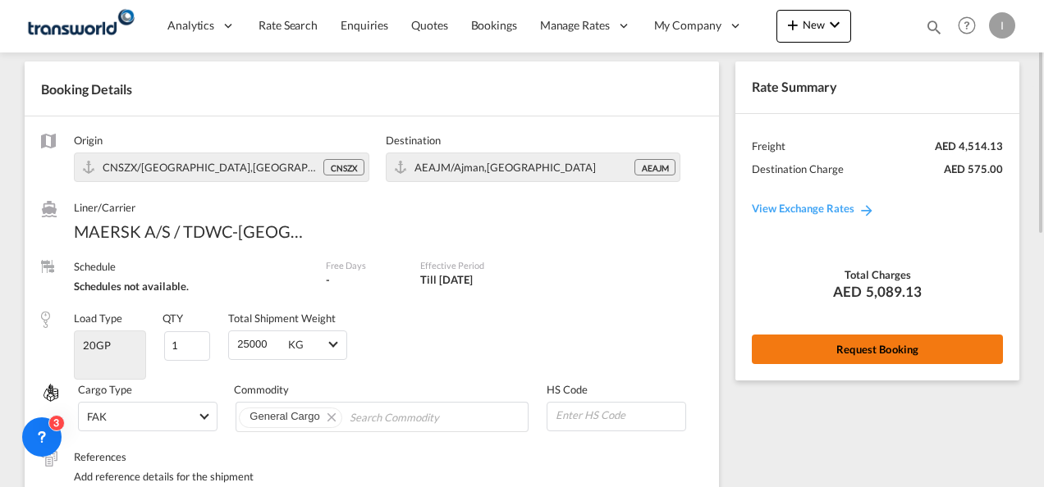
click at [896, 336] on button "Request Booking" at bounding box center [877, 350] width 251 height 30
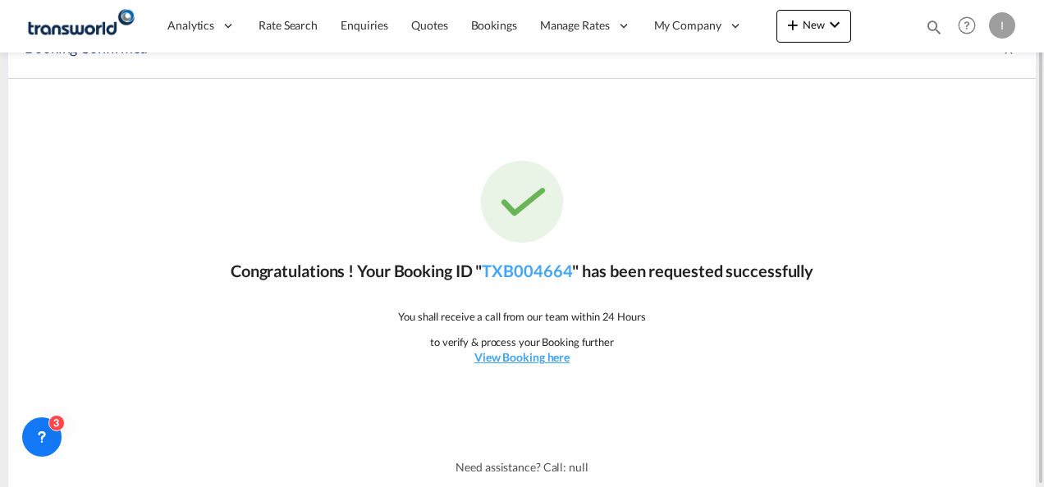
scroll to position [30, 0]
click at [542, 266] on link "TXB004664" at bounding box center [527, 272] width 90 height 20
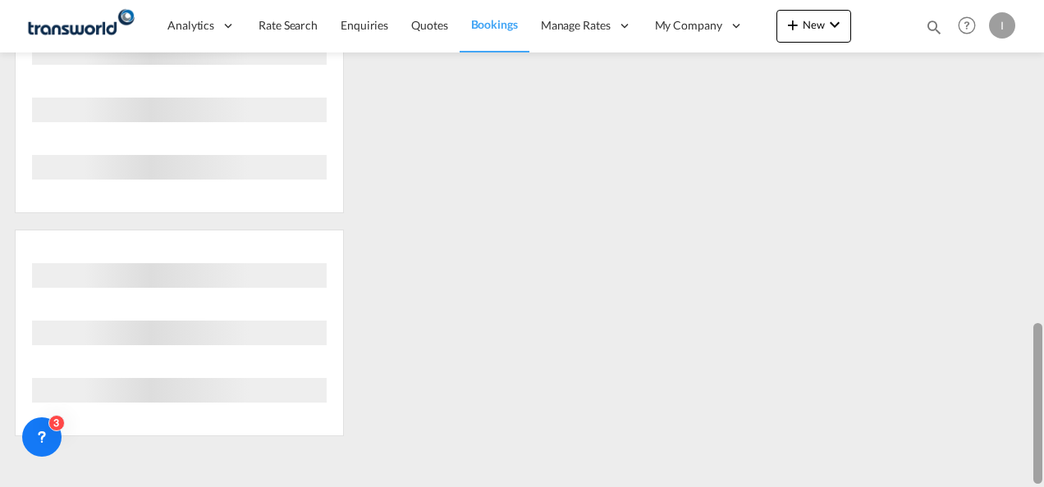
scroll to position [407, 0]
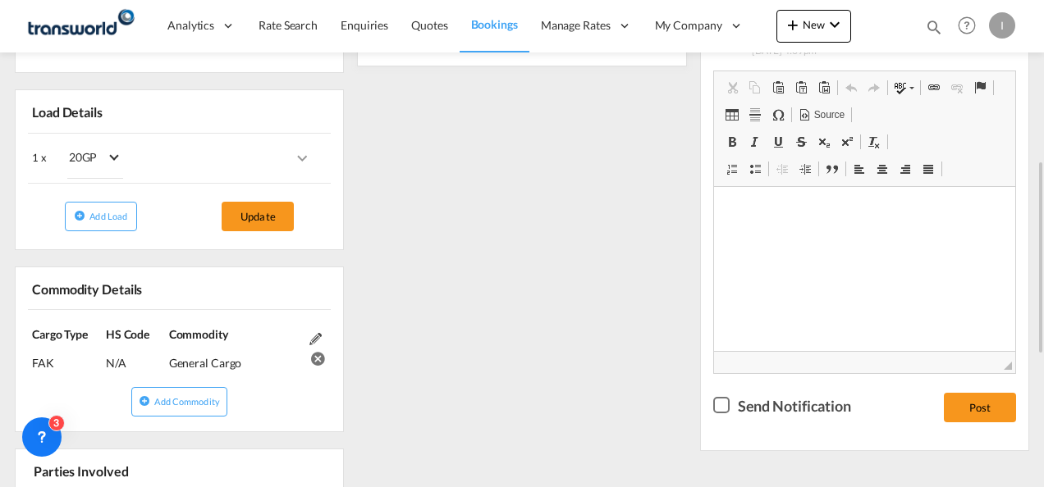
drag, startPoint x: 1042, startPoint y: 338, endPoint x: 1039, endPoint y: 199, distance: 138.7
click at [1041, 199] on div at bounding box center [1042, 243] width 3 height 481
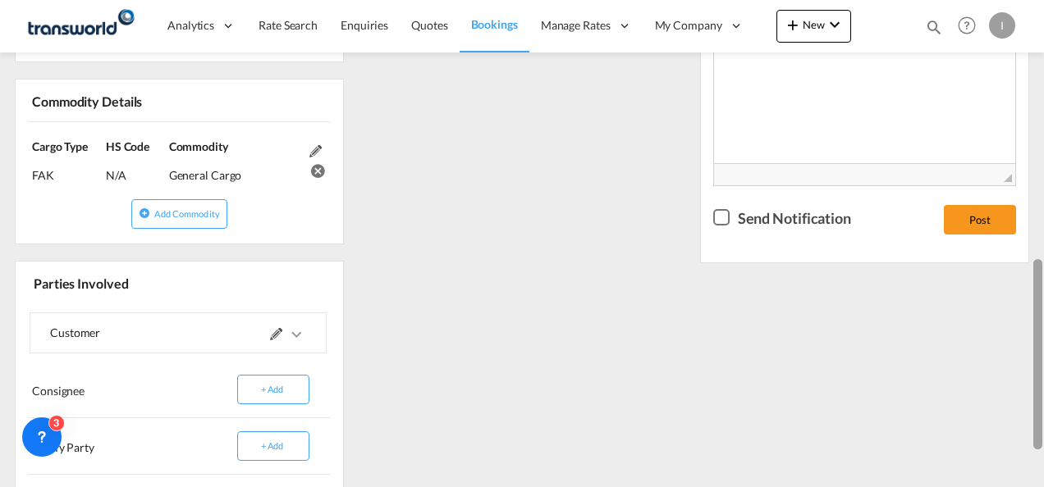
scroll to position [611, 0]
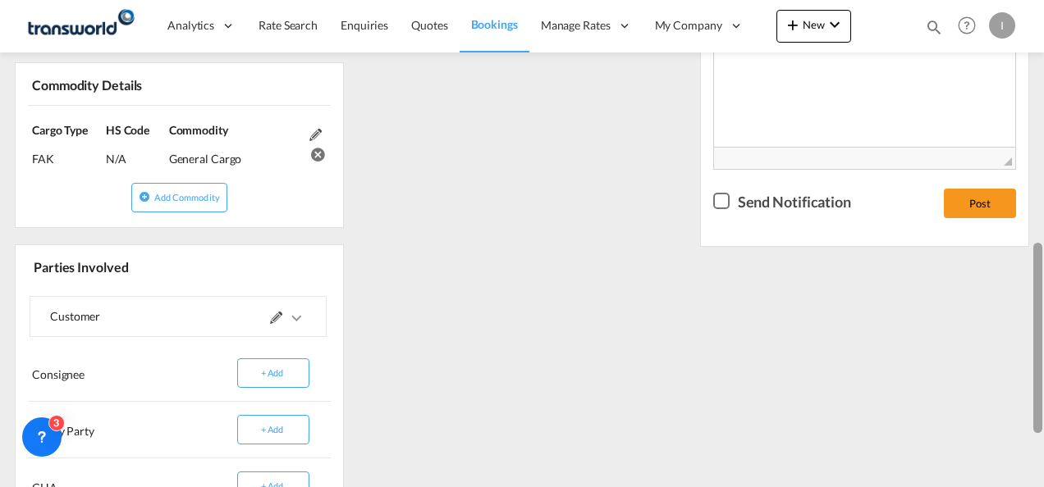
drag, startPoint x: 1037, startPoint y: 336, endPoint x: 1043, endPoint y: 286, distance: 50.4
click at [1043, 286] on html "Analytics Reports Dashboard Rate Search Enquiries Quotes" at bounding box center [522, 243] width 1044 height 487
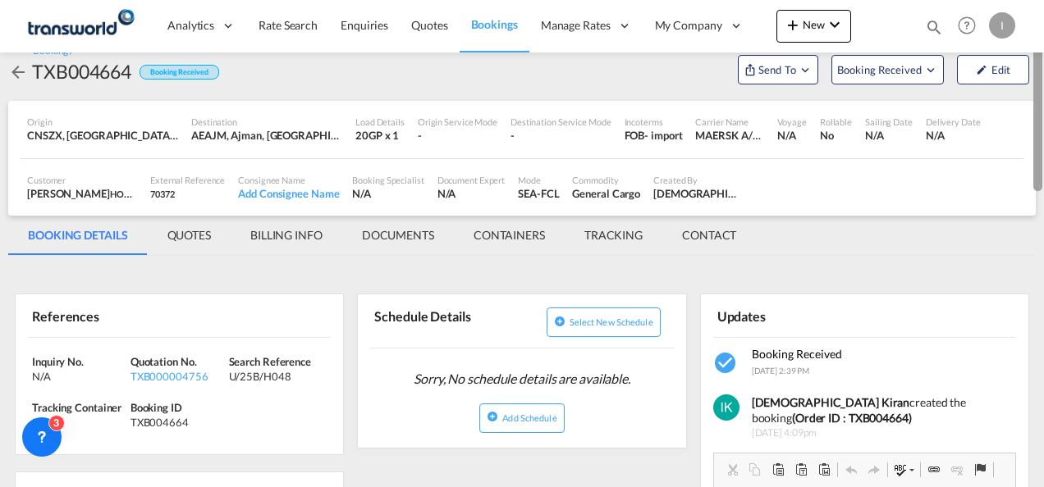
scroll to position [16, 0]
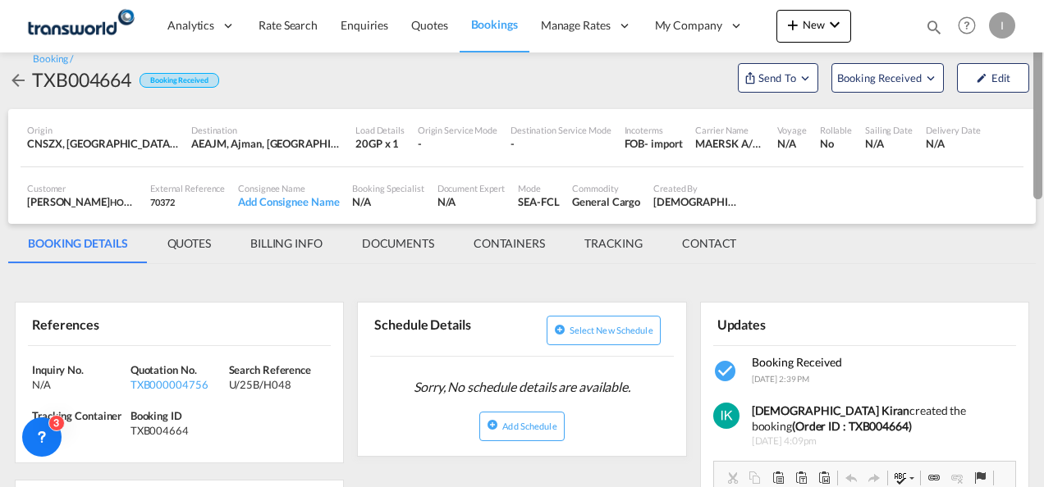
drag, startPoint x: 1037, startPoint y: 287, endPoint x: 1045, endPoint y: 54, distance: 233.2
click at [1043, 54] on html "Analytics Reports Dashboard Rate Search Enquiries Quotes" at bounding box center [522, 243] width 1044 height 487
click at [811, 77] on md-icon "Open demo menu" at bounding box center [805, 78] width 15 height 15
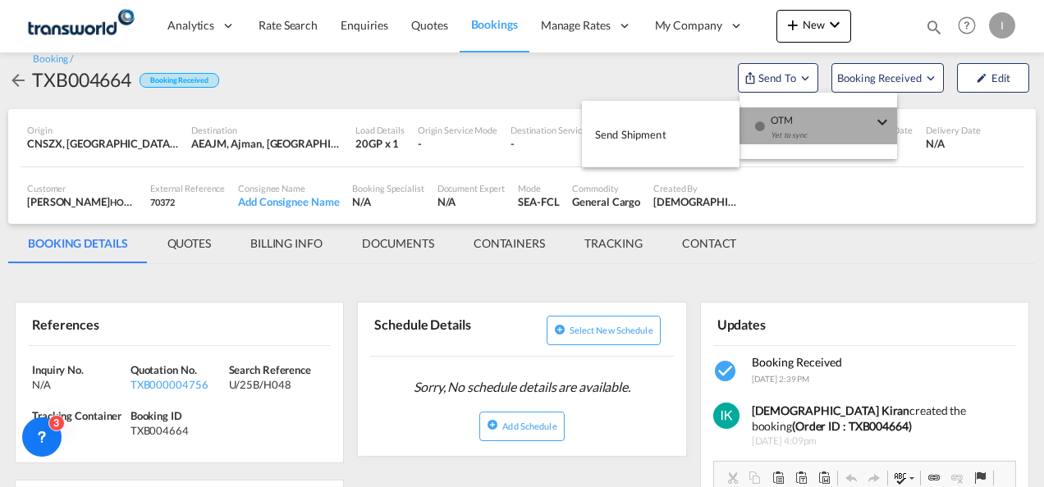
click at [793, 114] on span "OTM" at bounding box center [822, 115] width 102 height 15
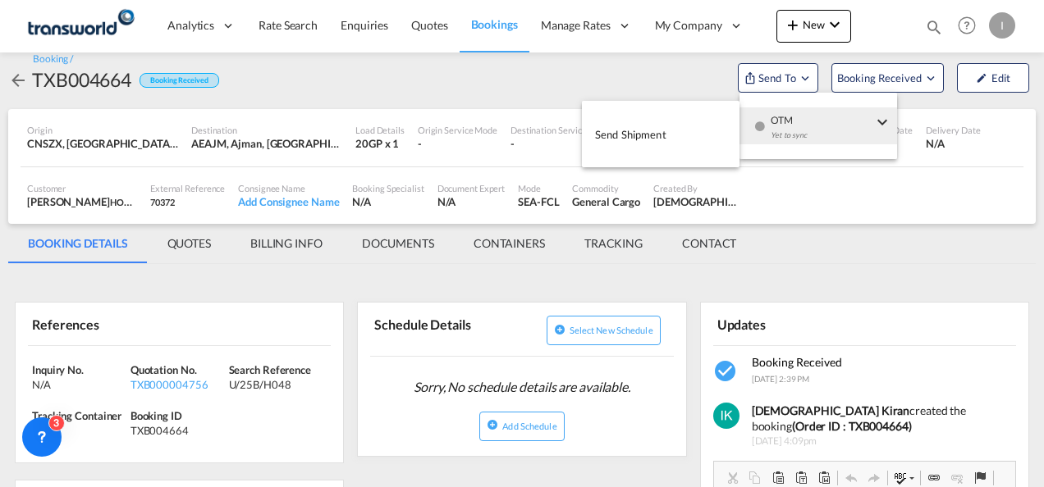
click at [690, 135] on button "Send Shipment" at bounding box center [661, 134] width 158 height 37
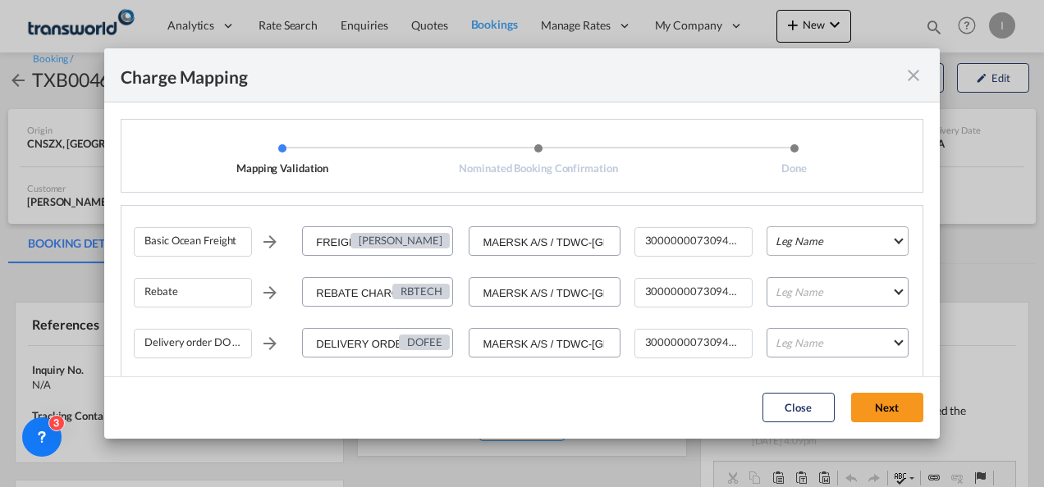
click at [777, 238] on md-select "Leg Name HANDLING ORIGIN VESSEL HANDLING DESTINATION OTHERS TL PICK UP CUSTOMS …" at bounding box center [837, 241] width 142 height 30
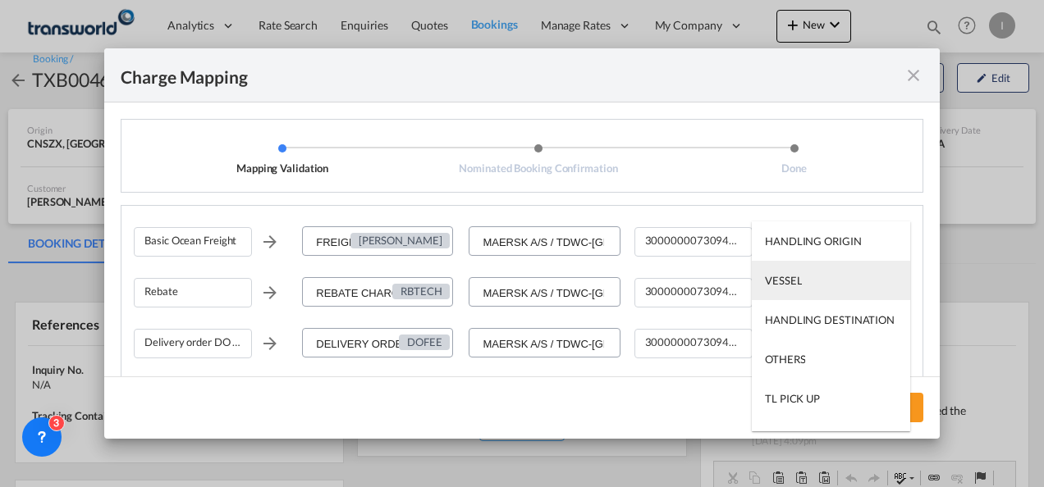
click at [786, 271] on md-option "VESSEL" at bounding box center [831, 280] width 158 height 39
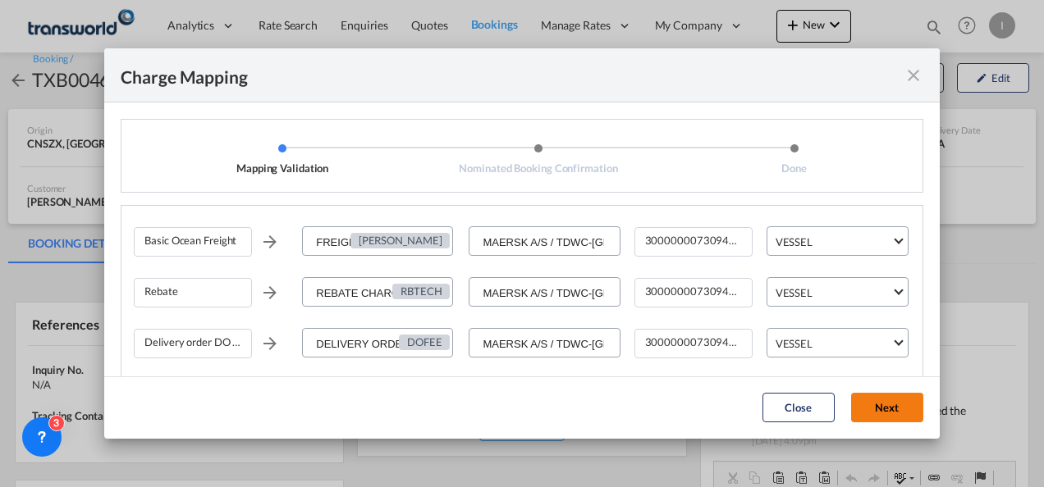
click at [878, 411] on button "Next" at bounding box center [887, 408] width 72 height 30
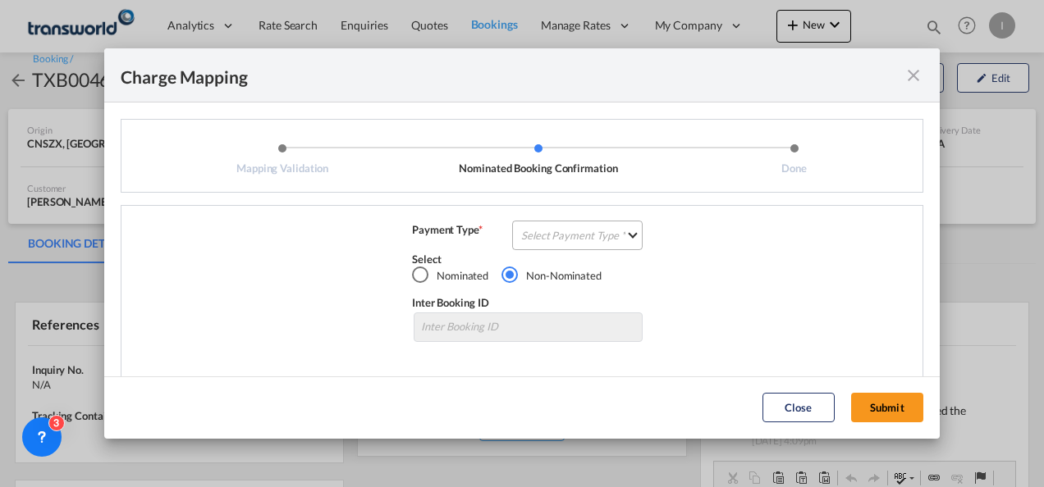
click at [560, 238] on md-select "Select Payment Type COLLECT PREPAID" at bounding box center [577, 236] width 130 height 30
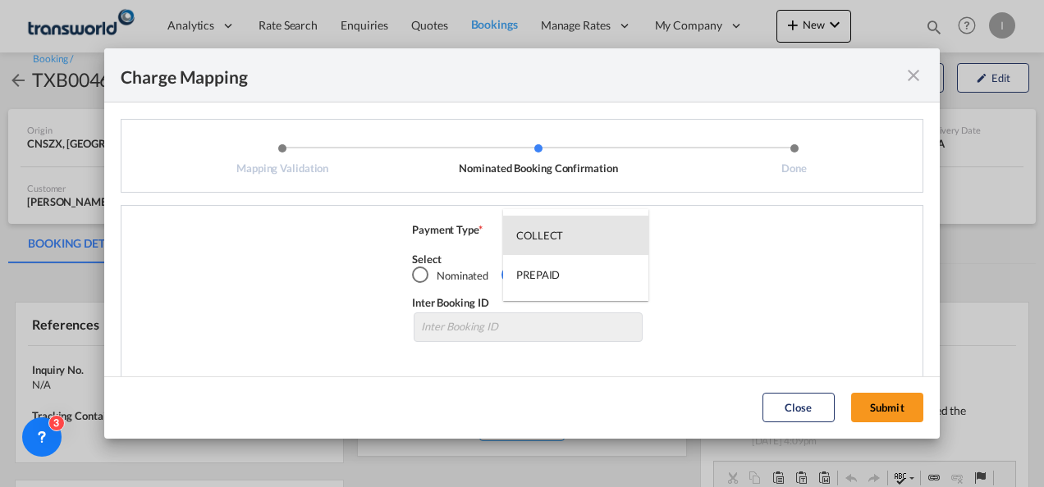
click at [560, 238] on div "COLLECT" at bounding box center [539, 235] width 47 height 15
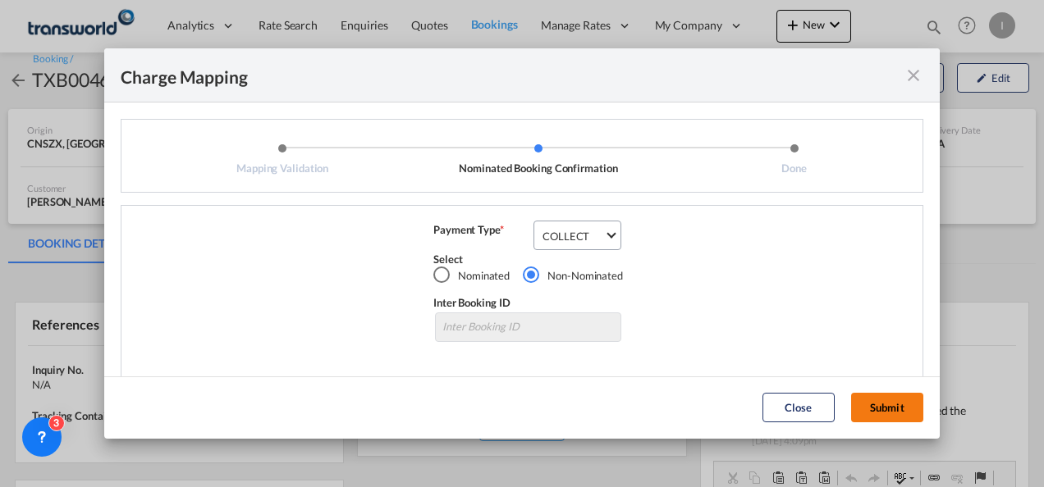
click at [899, 409] on button "Submit" at bounding box center [887, 408] width 72 height 30
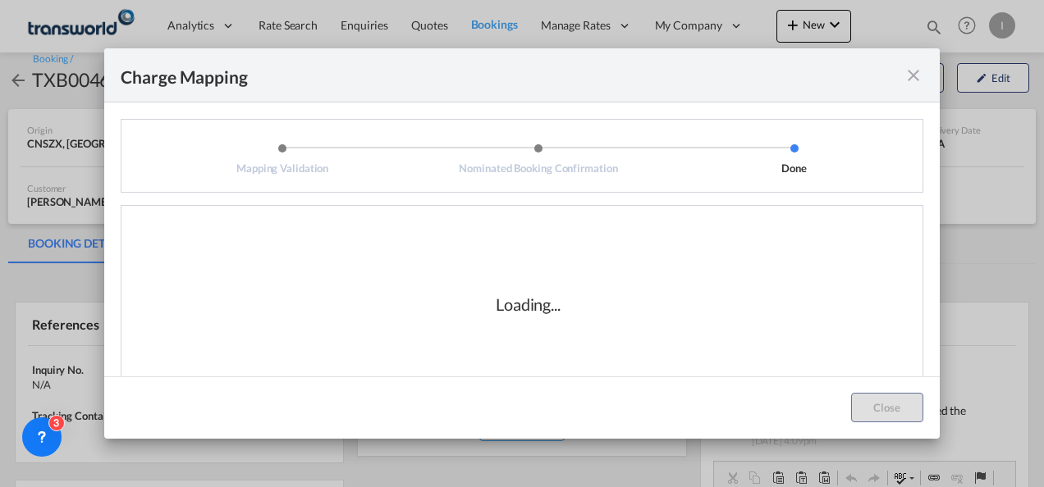
click at [553, 310] on div "Loading..." at bounding box center [528, 304] width 65 height 23
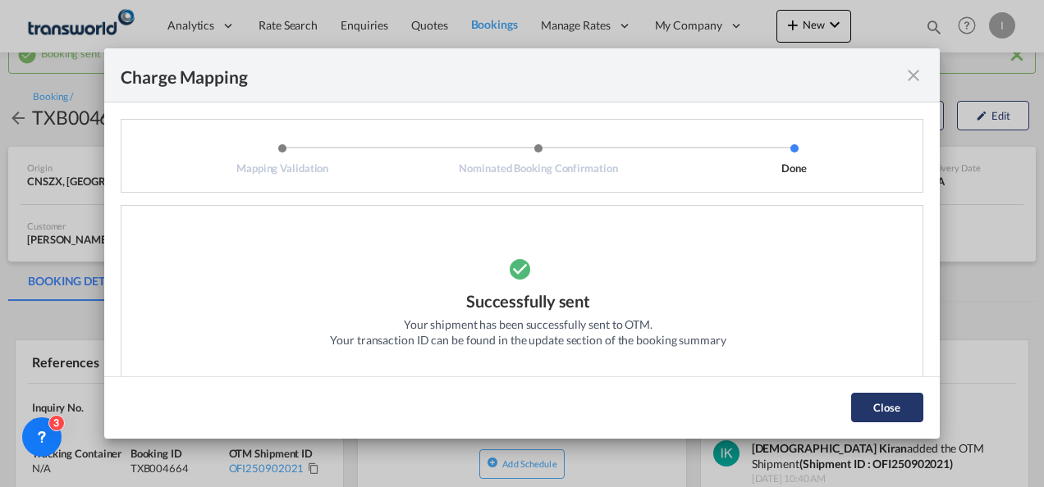
click at [880, 404] on button "Close" at bounding box center [887, 408] width 72 height 30
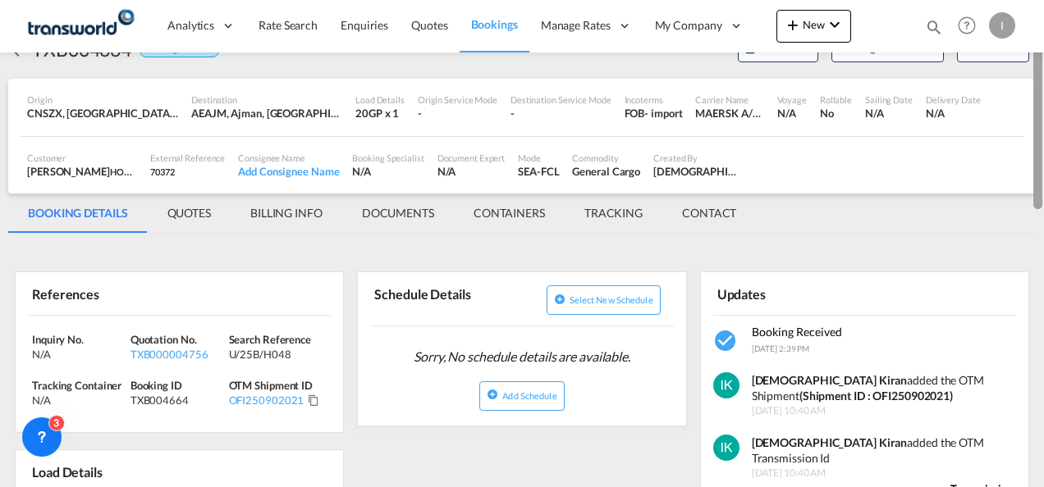
scroll to position [95, 0]
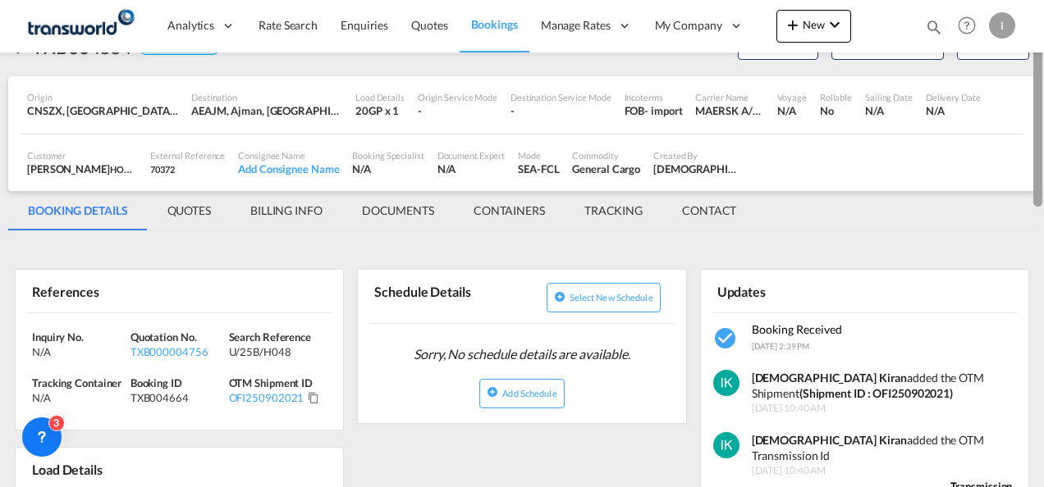
drag, startPoint x: 1039, startPoint y: 176, endPoint x: 1041, endPoint y: 203, distance: 27.1
click at [1041, 203] on div at bounding box center [1037, 115] width 9 height 184
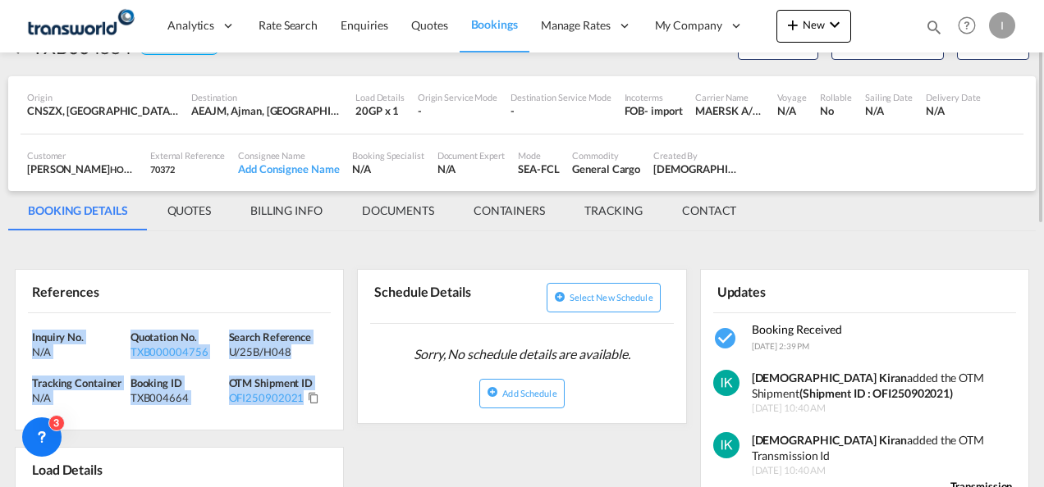
drag, startPoint x: 318, startPoint y: 397, endPoint x: 15, endPoint y: 338, distance: 308.5
click at [15, 338] on div "References Inquiry No. N/A Quotation No. TXB000004756 Search Reference U/25B/H0…" at bounding box center [179, 350] width 329 height 162
copy div "Inquiry No. N/A Quotation No. TXB000004756 Search Reference U/25B/H048 Tracking…"
click at [194, 350] on div "TXB000004756" at bounding box center [177, 352] width 94 height 15
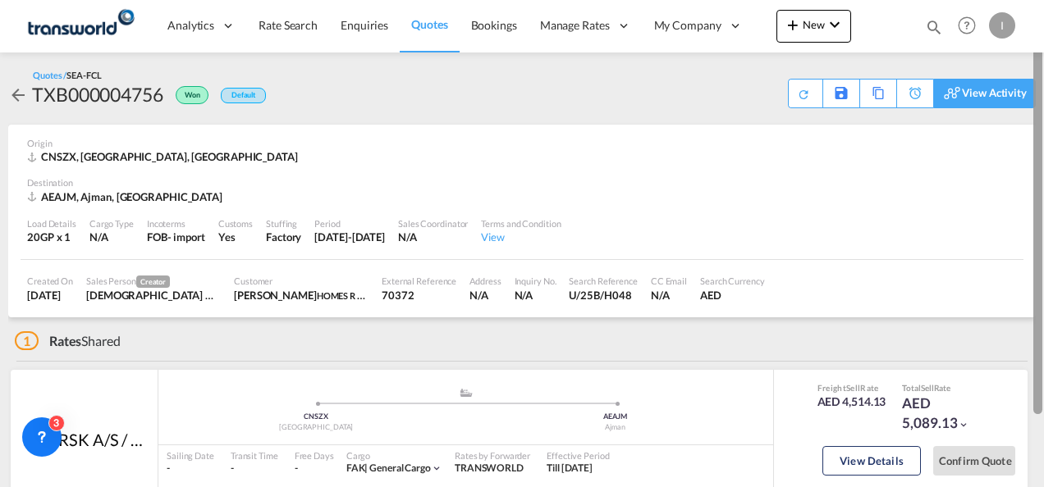
drag, startPoint x: 1036, startPoint y: 235, endPoint x: 1024, endPoint y: 80, distance: 154.7
click at [1024, 80] on md-content "Analytics Reports Dashboard Rate Search Enquiries Quotes Bookings" at bounding box center [522, 243] width 1044 height 487
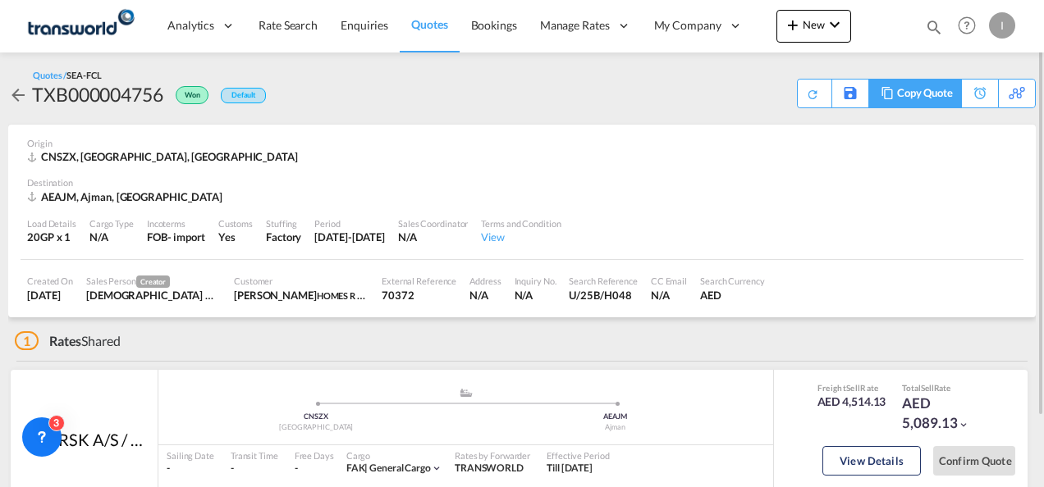
click at [942, 93] on div "Copy Quote" at bounding box center [925, 94] width 56 height 28
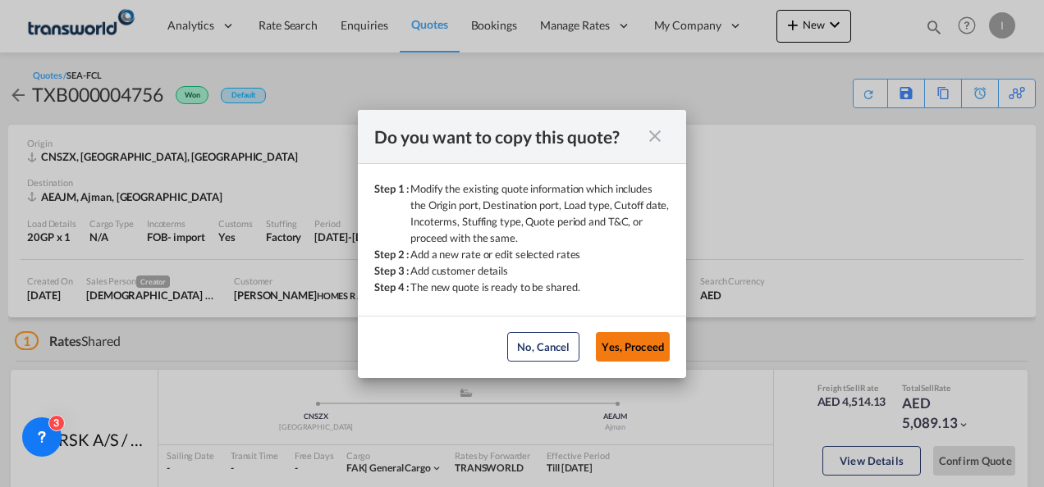
click at [624, 360] on button "Yes, Proceed" at bounding box center [633, 347] width 74 height 30
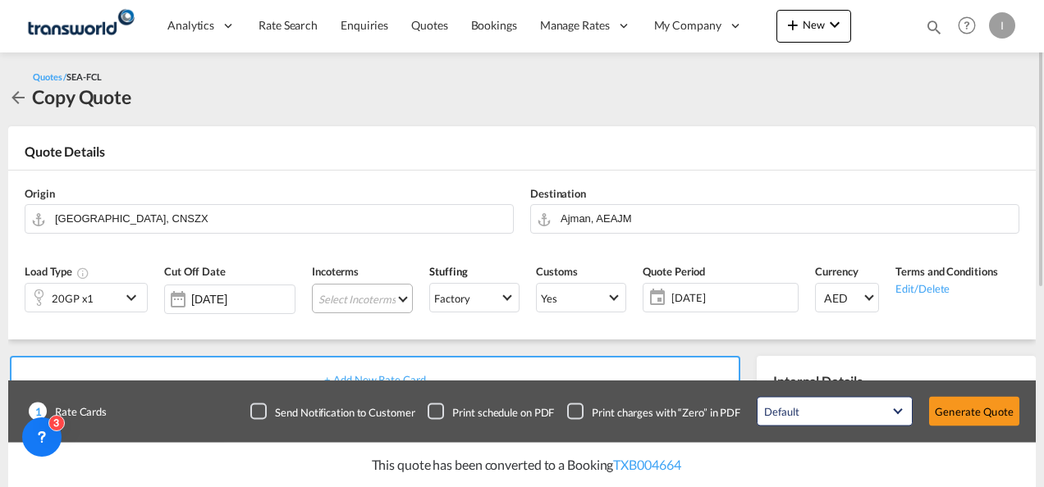
click at [364, 298] on md-select "Select Incoterms FCA - import Free Carrier FOB - import Free on Board DDP - exp…" at bounding box center [362, 299] width 101 height 30
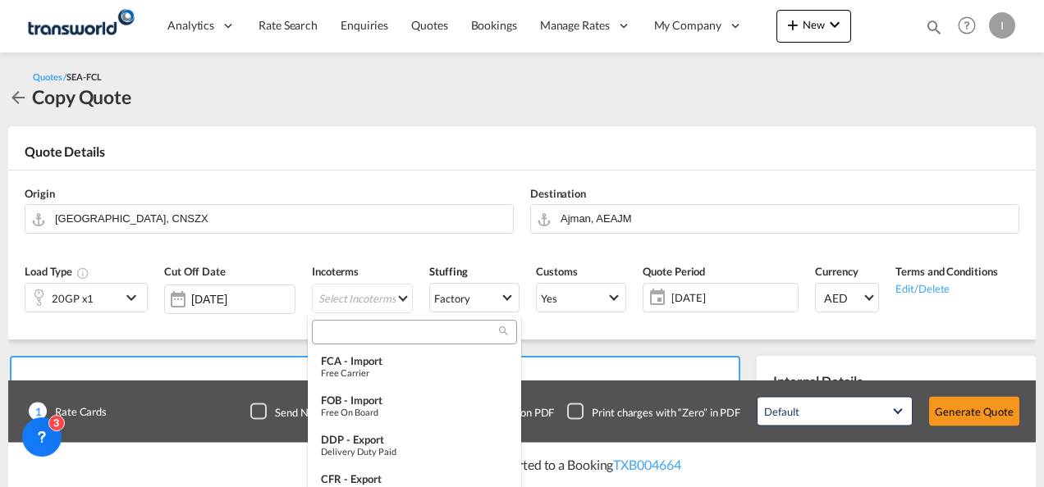
click at [341, 330] on input "search" at bounding box center [408, 332] width 182 height 15
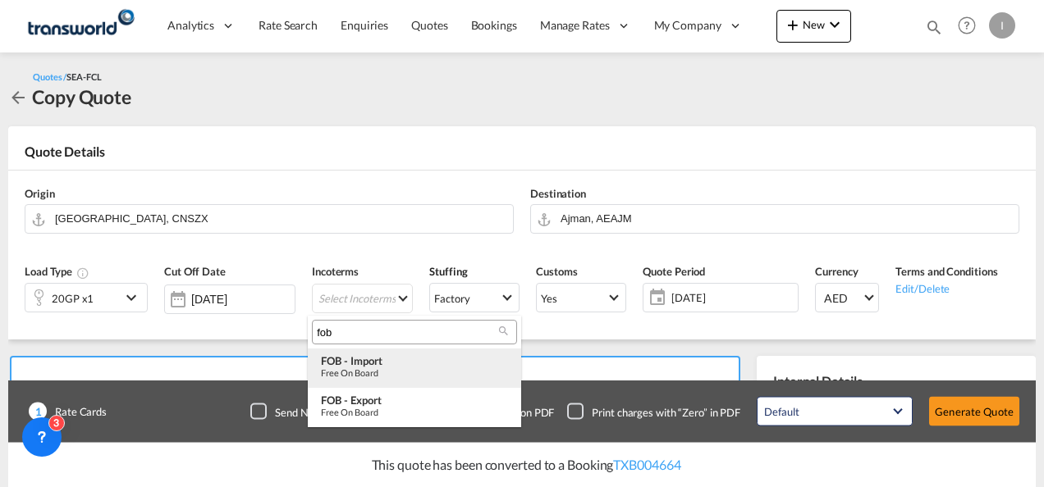
type input "fob"
click at [363, 374] on div "Free on Board" at bounding box center [414, 373] width 187 height 11
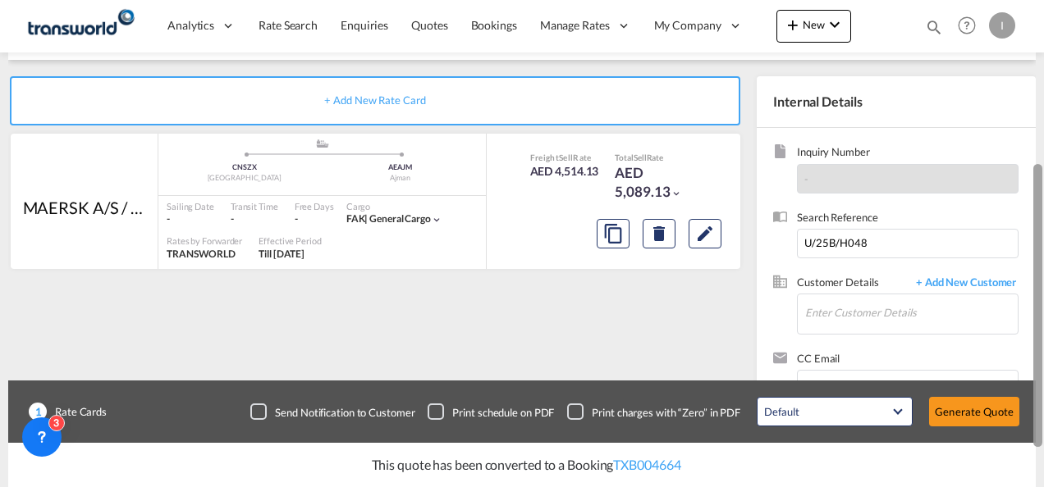
drag, startPoint x: 1041, startPoint y: 215, endPoint x: 1046, endPoint y: 366, distance: 151.1
click at [1043, 366] on html "Analytics Reports Dashboard Rate Search Enquiries Quotes" at bounding box center [522, 243] width 1044 height 487
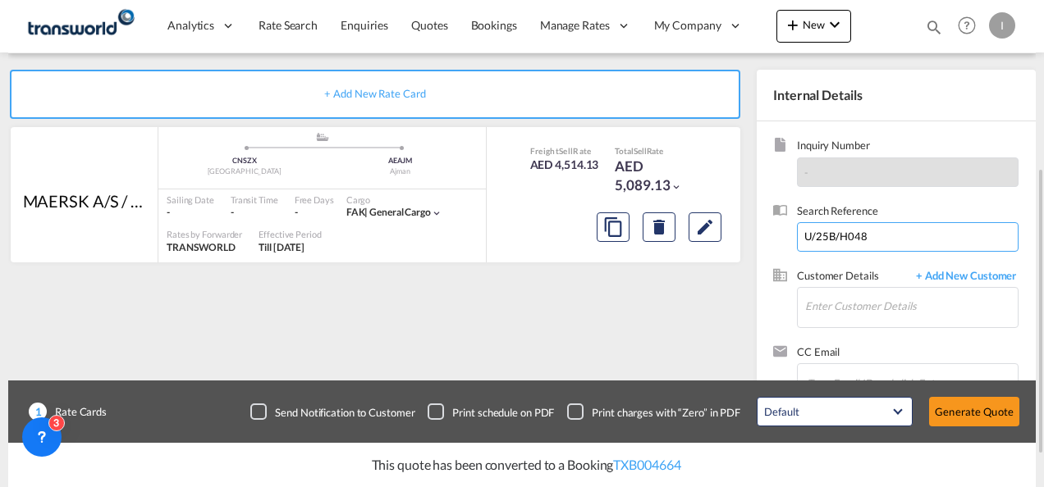
click at [850, 236] on input "U/25B/H048" at bounding box center [908, 237] width 222 height 30
paste input "39"
type input "U/25B/H039"
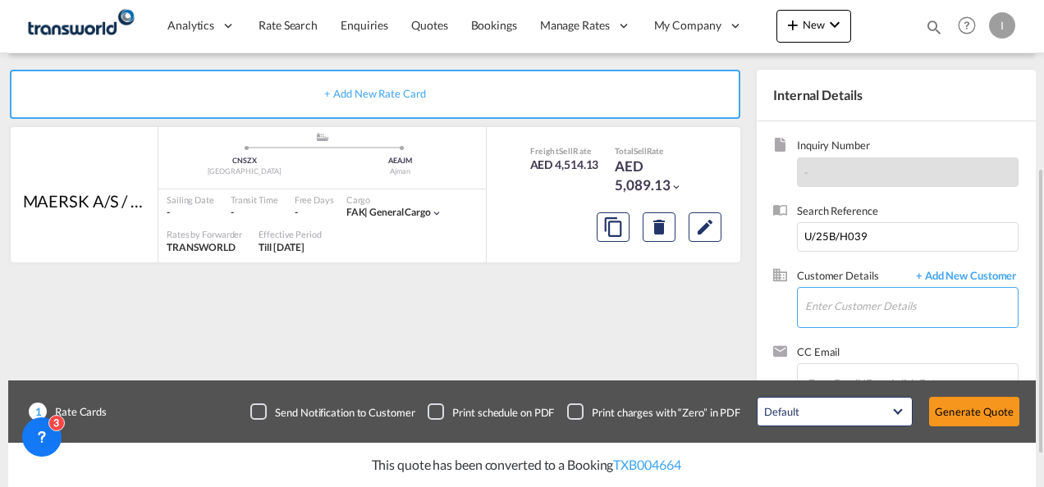
click at [858, 321] on input "Enter Customer Details" at bounding box center [911, 306] width 213 height 37
type input "a"
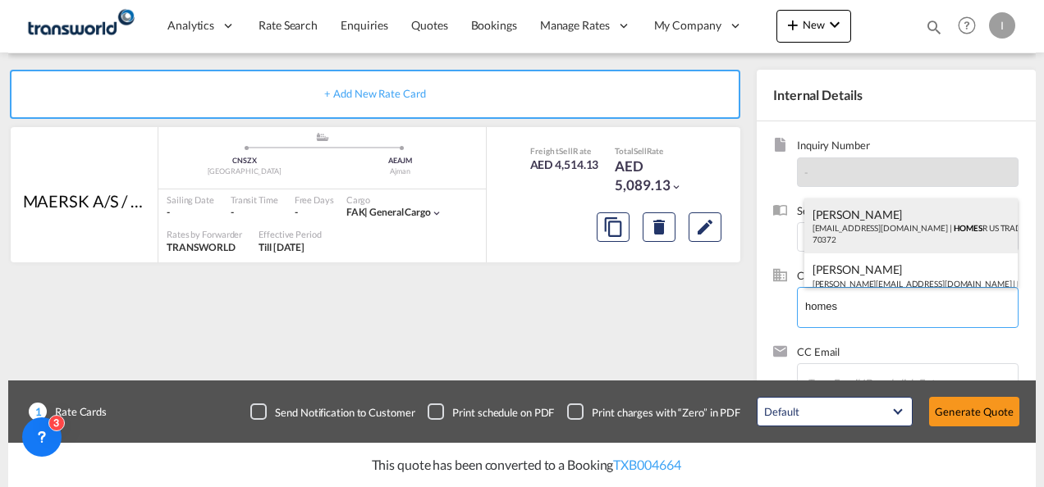
click at [844, 234] on div "Abhay S [EMAIL_ADDRESS][DOMAIN_NAME] | HOMES R US TRADING LLC | 70372" at bounding box center [911, 227] width 214 height 56
type input "HOMES R US TRADING LLC, Abhay S, [EMAIL_ADDRESS][DOMAIN_NAME]"
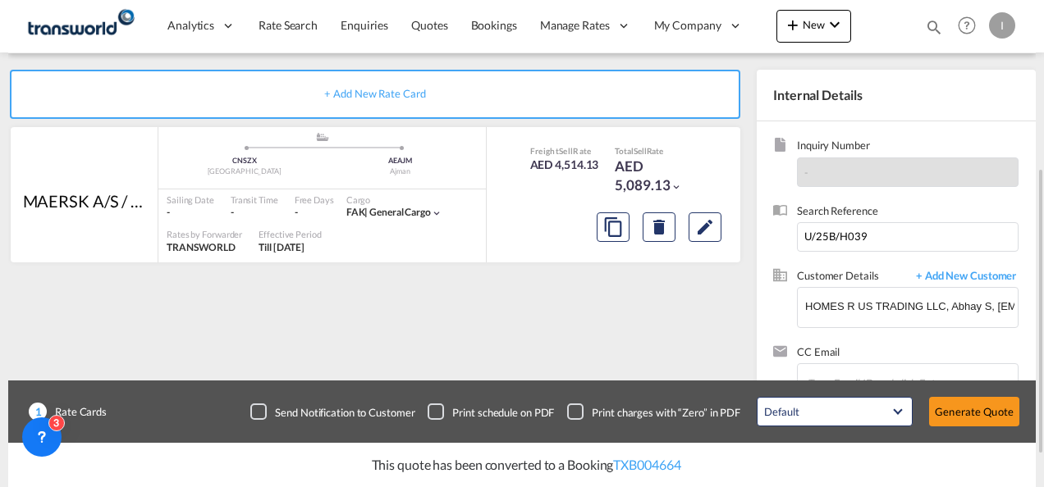
click at [955, 428] on div "Default All in Leg Totals Default Generate Quote" at bounding box center [887, 412] width 279 height 46
click at [952, 417] on button "Generate Quote" at bounding box center [974, 412] width 90 height 30
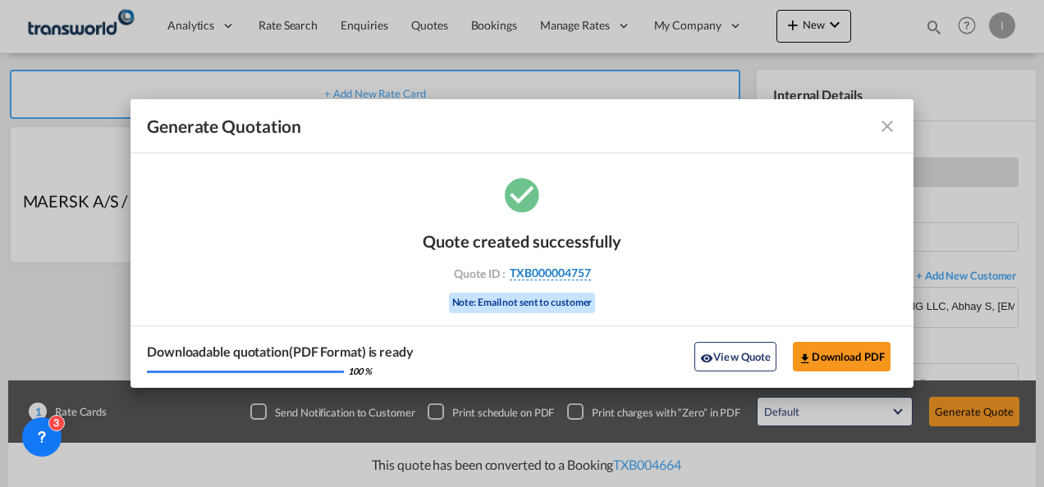
click at [545, 269] on span "TXB000004757" at bounding box center [550, 273] width 81 height 15
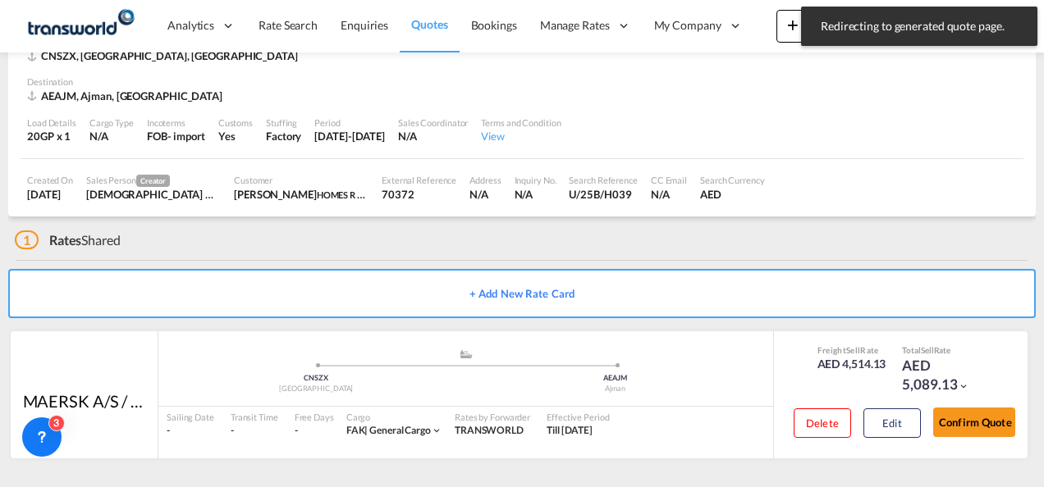
scroll to position [100, 0]
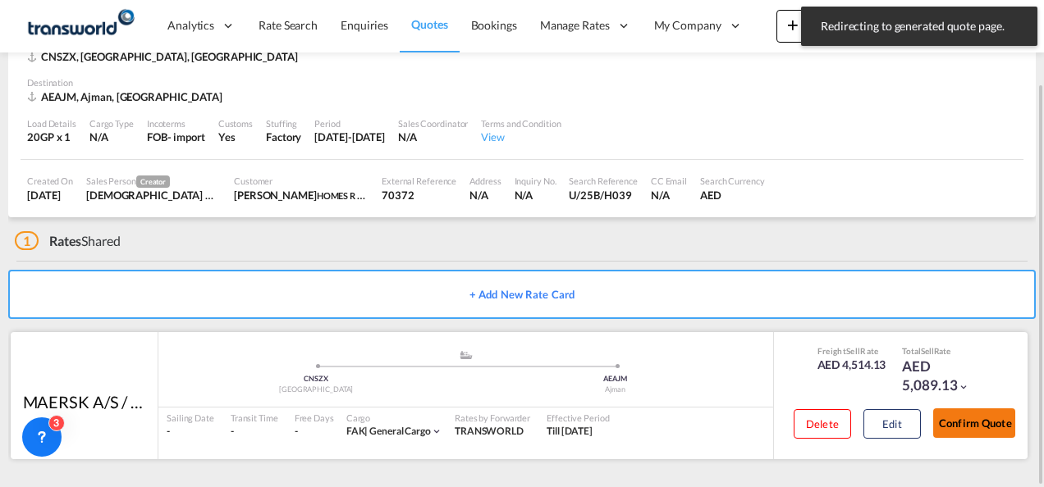
click at [971, 431] on button "Confirm Quote" at bounding box center [974, 424] width 82 height 30
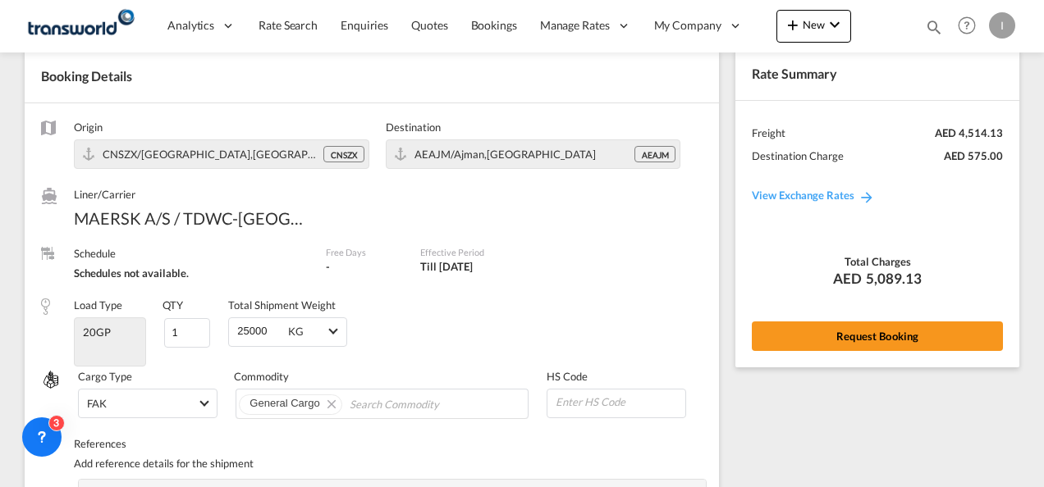
scroll to position [43, 0]
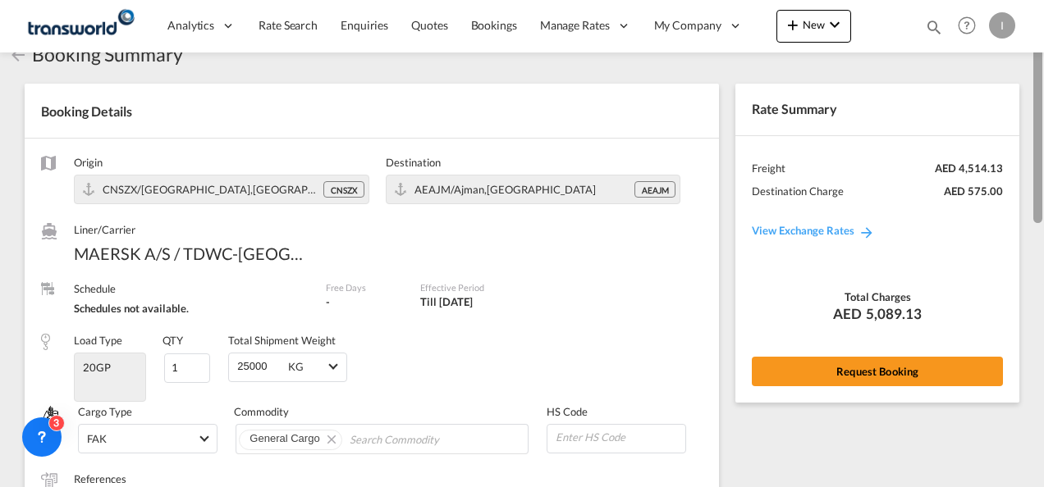
drag, startPoint x: 1037, startPoint y: 427, endPoint x: 1046, endPoint y: 167, distance: 259.5
click at [1043, 167] on html "Analytics Reports Dashboard Rate Search Enquiries Quotes" at bounding box center [522, 243] width 1044 height 487
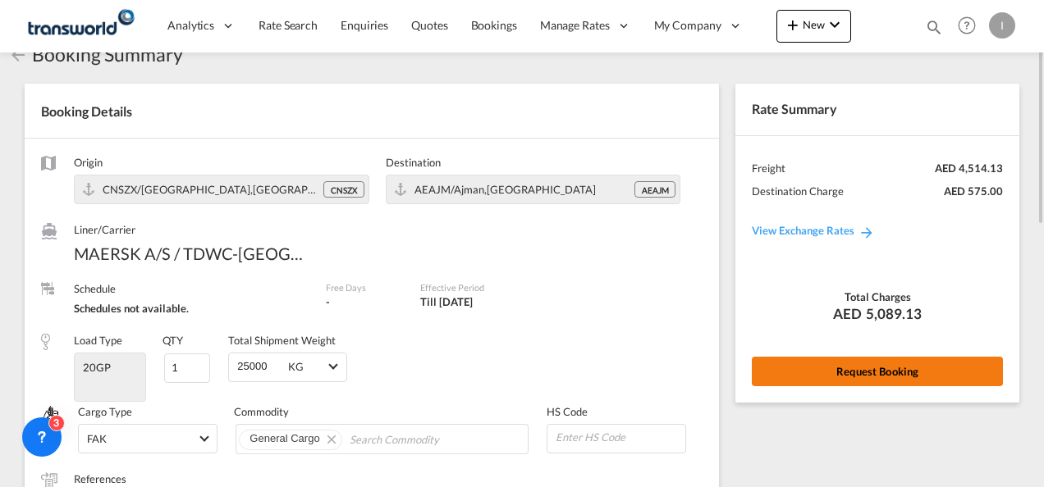
click at [853, 369] on button "Request Booking" at bounding box center [877, 372] width 251 height 30
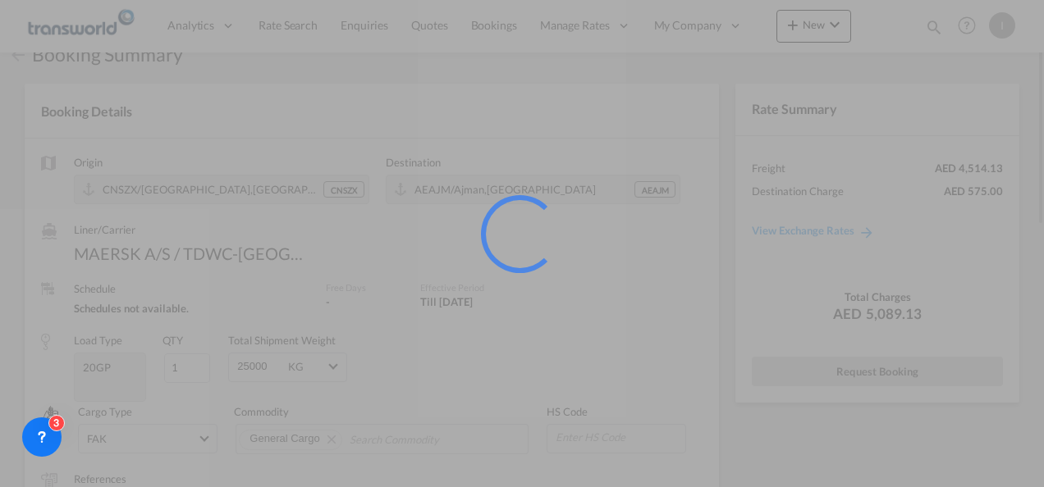
scroll to position [30, 0]
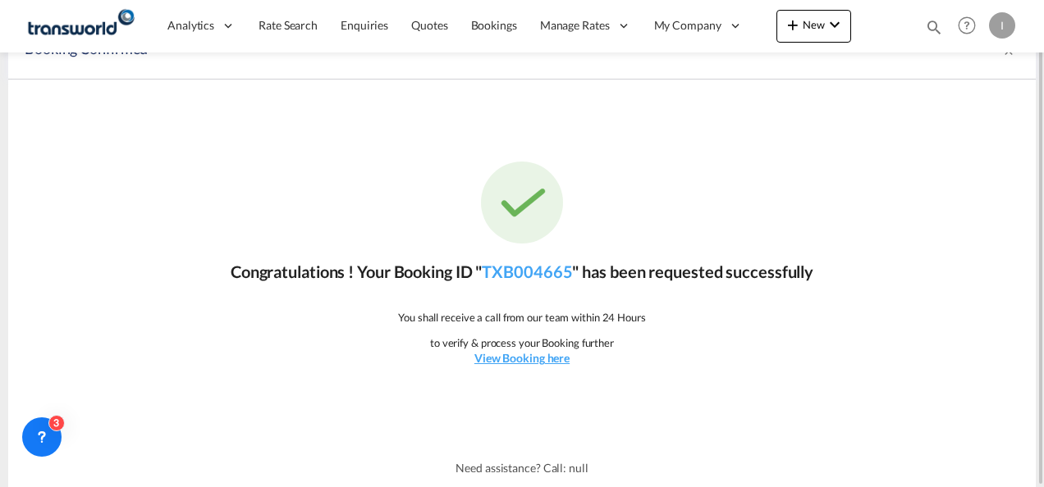
click at [524, 260] on p "Congratulations ! Your Booking ID " TXB004665 " has been requested successfully" at bounding box center [522, 271] width 583 height 23
click at [525, 271] on link "TXB004665" at bounding box center [527, 272] width 90 height 20
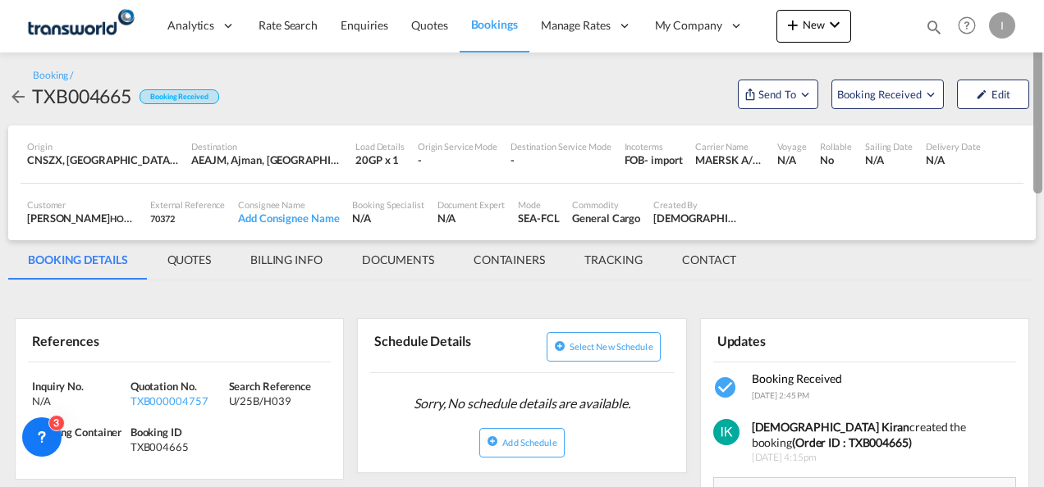
drag, startPoint x: 1039, startPoint y: 346, endPoint x: 1046, endPoint y: 147, distance: 199.6
click at [1043, 147] on html "Analytics Reports Dashboard Rate Search Enquiries Quotes" at bounding box center [522, 243] width 1044 height 487
click at [776, 100] on span "Send To" at bounding box center [777, 94] width 41 height 16
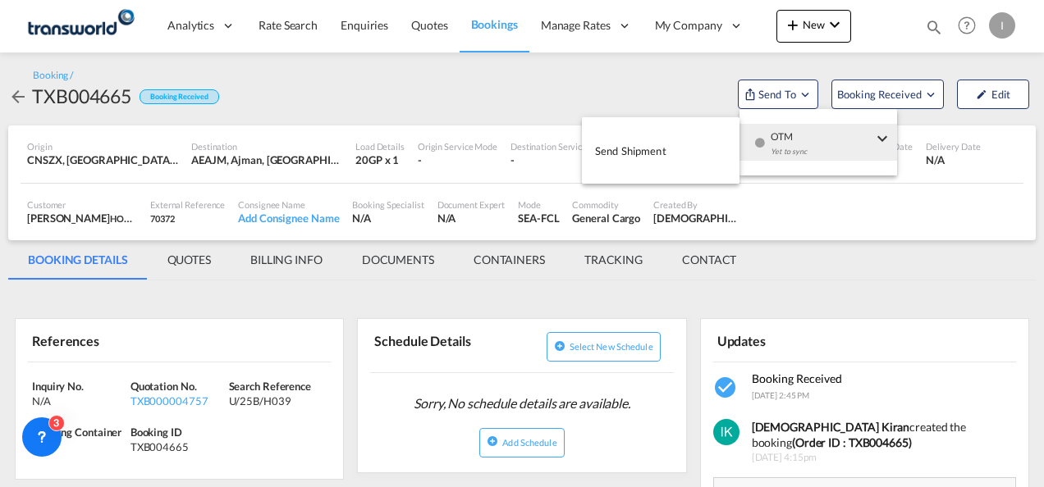
click at [671, 176] on md-menu-item "Send Shipment" at bounding box center [661, 150] width 158 height 53
click at [650, 157] on span "Send Shipment" at bounding box center [630, 151] width 71 height 26
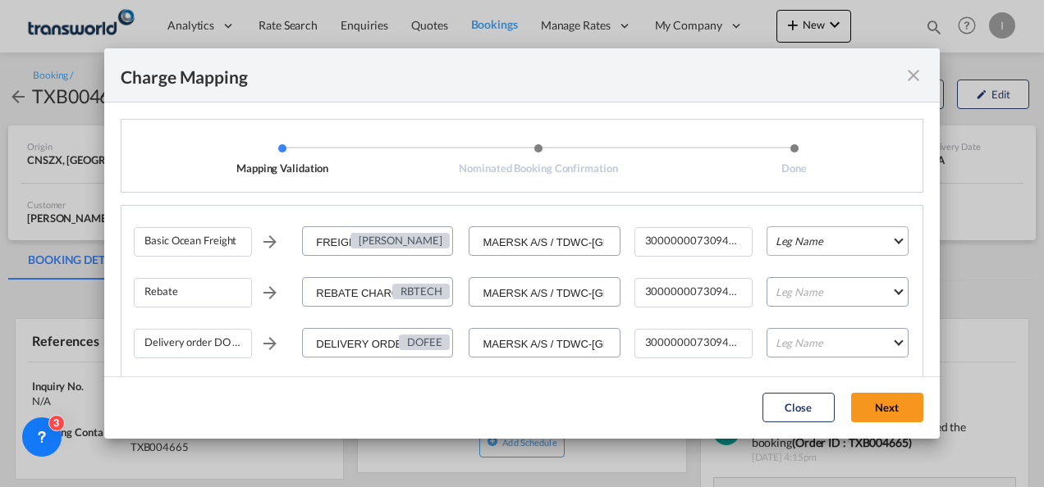
click at [806, 232] on md-select "Leg Name HANDLING ORIGIN VESSEL HANDLING DESTINATION OTHERS TL PICK UP CUSTOMS …" at bounding box center [837, 241] width 142 height 30
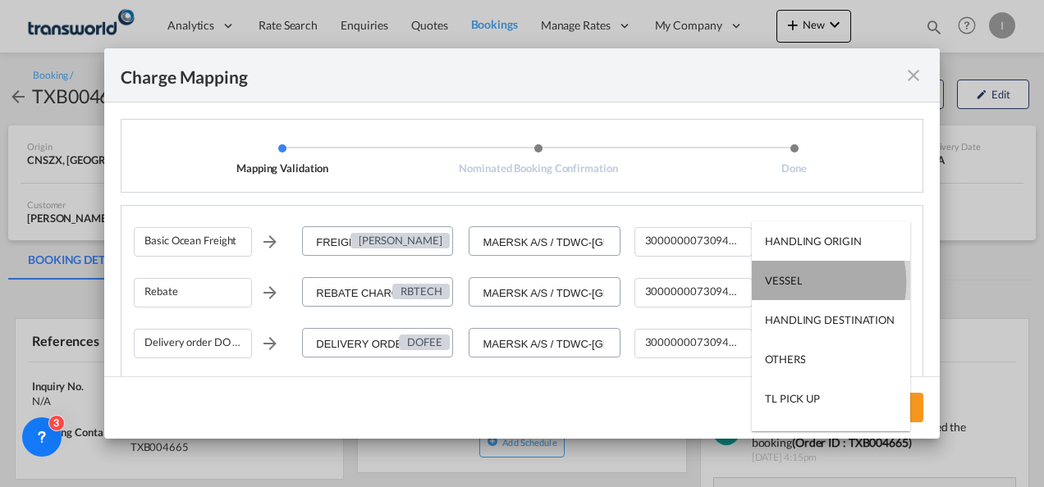
click at [799, 282] on div "VESSEL" at bounding box center [783, 280] width 37 height 15
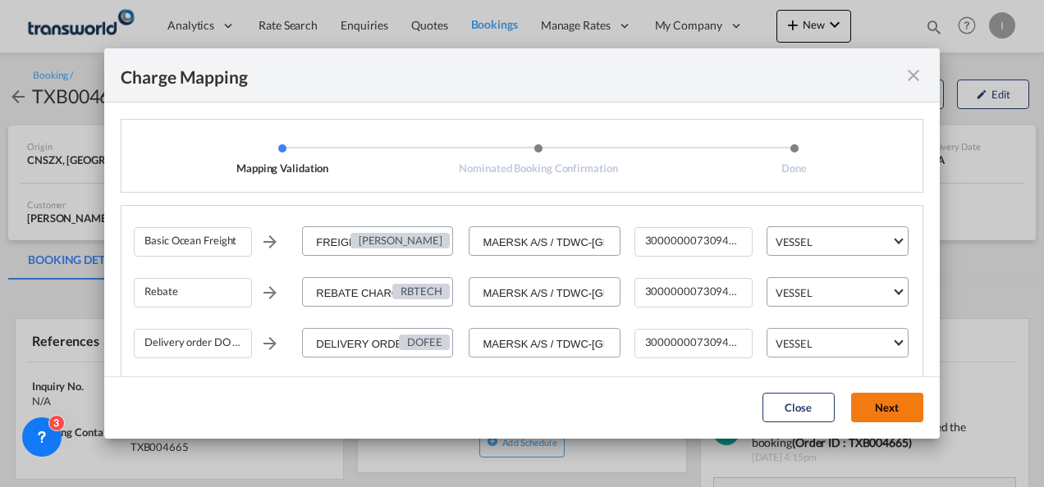
click at [873, 411] on button "Next" at bounding box center [887, 408] width 72 height 30
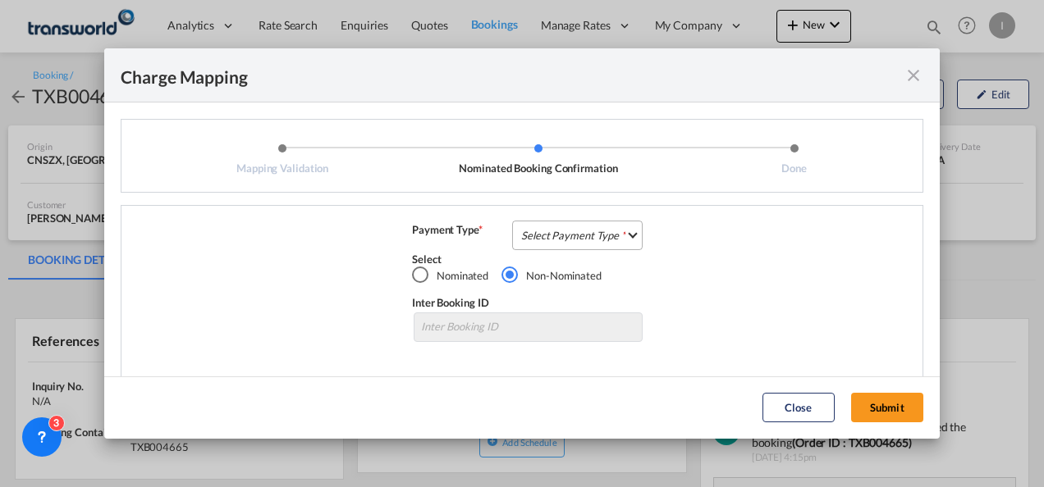
click at [543, 236] on md-select "Select Payment Type COLLECT PREPAID" at bounding box center [577, 236] width 130 height 30
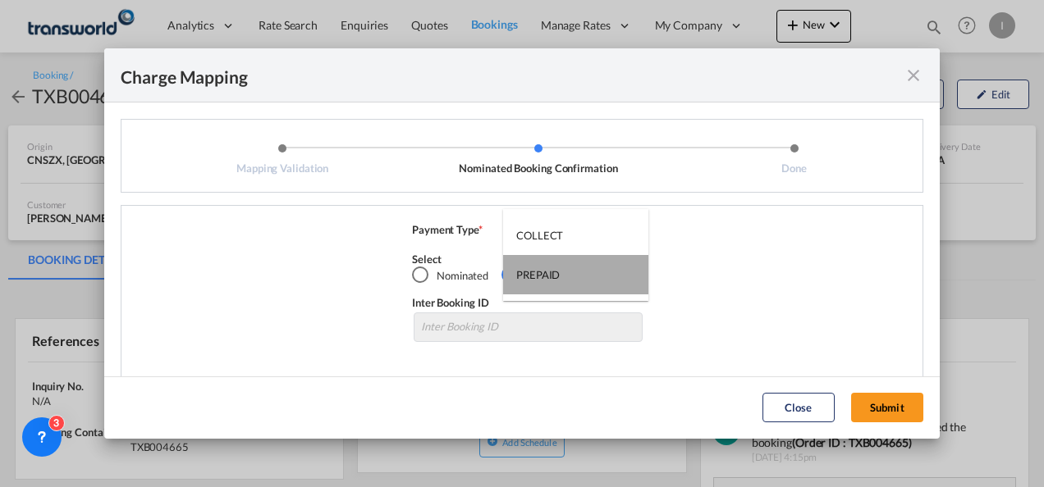
click at [543, 272] on div "PREPAID" at bounding box center [537, 275] width 43 height 15
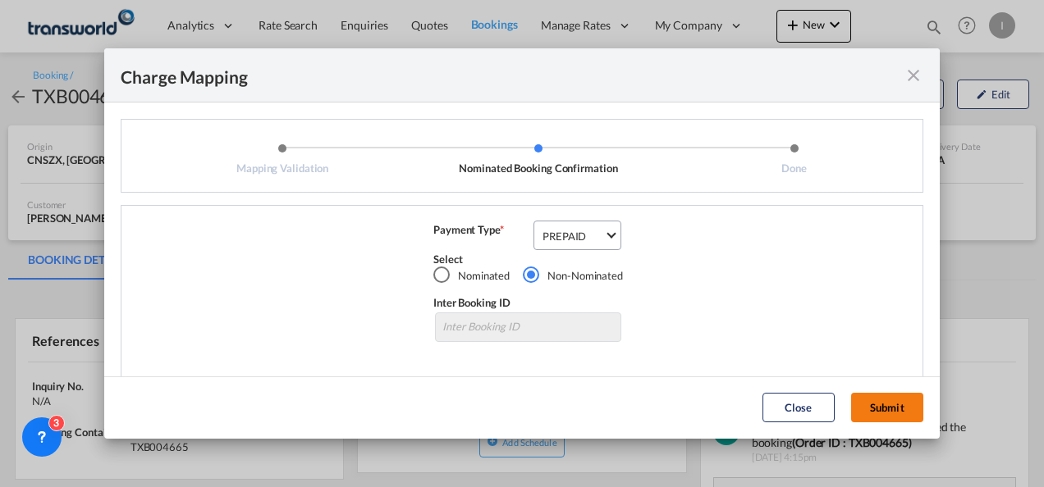
click at [895, 414] on button "Submit" at bounding box center [887, 408] width 72 height 30
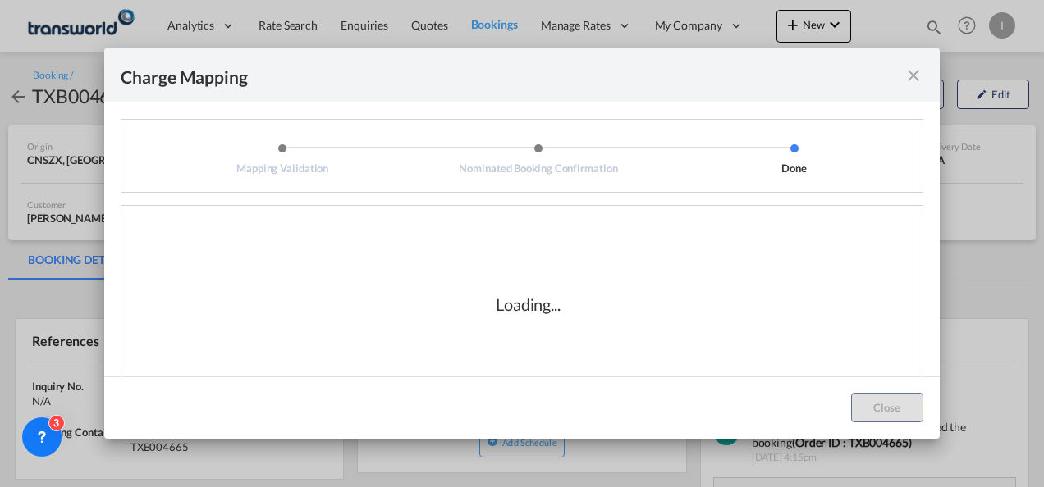
drag, startPoint x: 937, startPoint y: 174, endPoint x: 685, endPoint y: 238, distance: 259.9
click at [685, 238] on div "Loading..." at bounding box center [528, 304] width 789 height 164
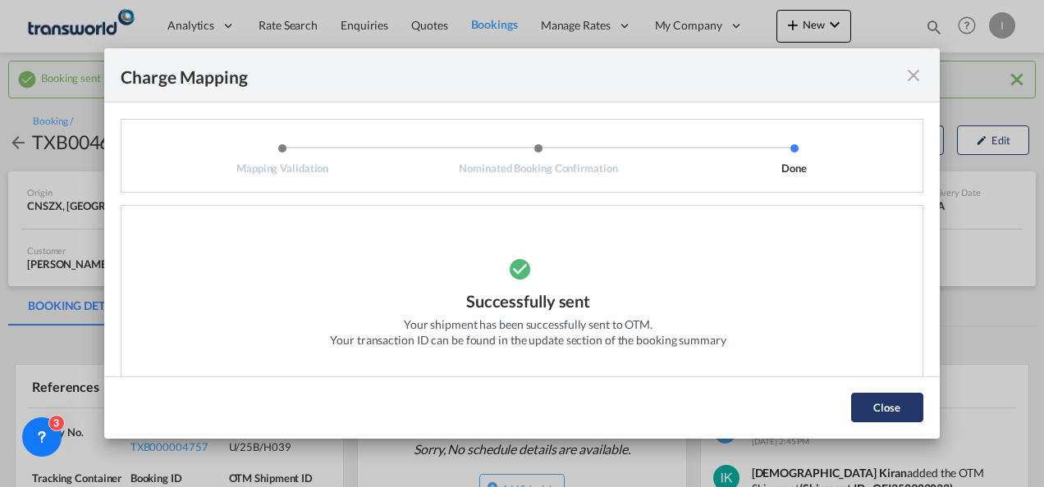
click at [899, 393] on button "Close" at bounding box center [887, 408] width 72 height 30
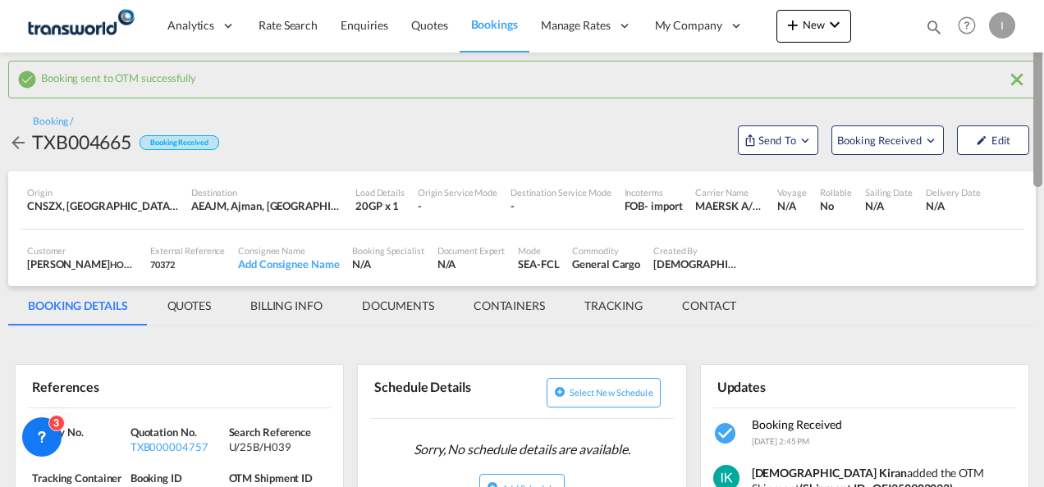
drag, startPoint x: 1042, startPoint y: 127, endPoint x: 1041, endPoint y: 199, distance: 72.2
click at [1041, 199] on div at bounding box center [1042, 243] width 3 height 481
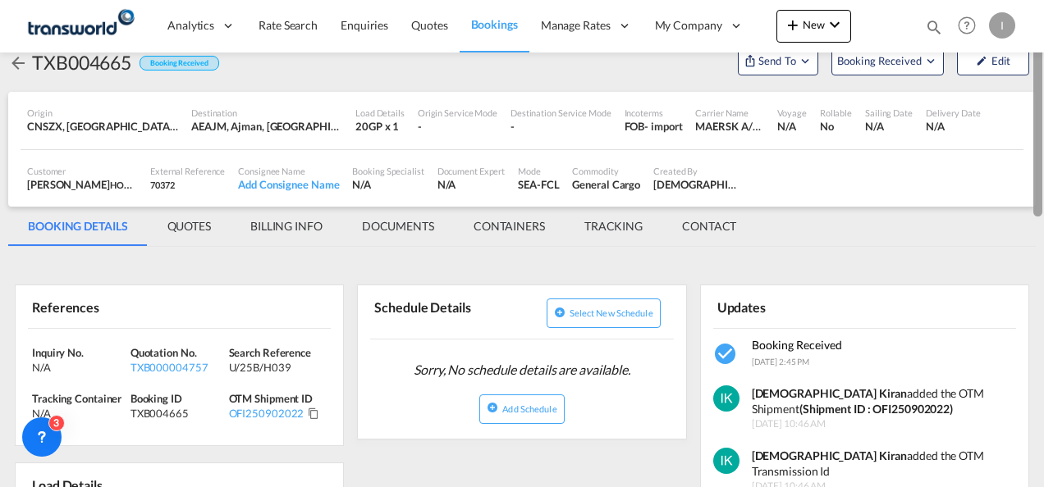
drag, startPoint x: 1039, startPoint y: 232, endPoint x: 1043, endPoint y: 79, distance: 153.5
click at [1043, 79] on div at bounding box center [1042, 243] width 3 height 481
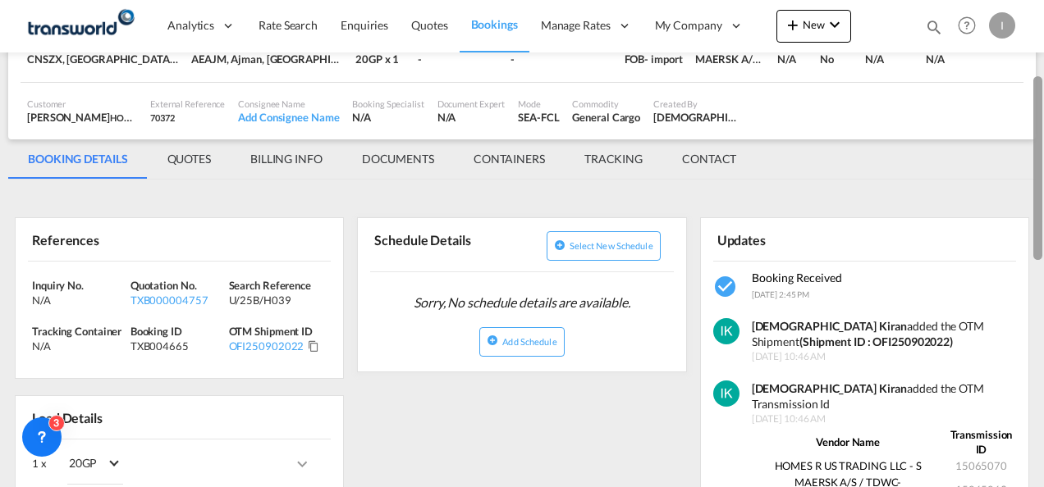
scroll to position [130, 0]
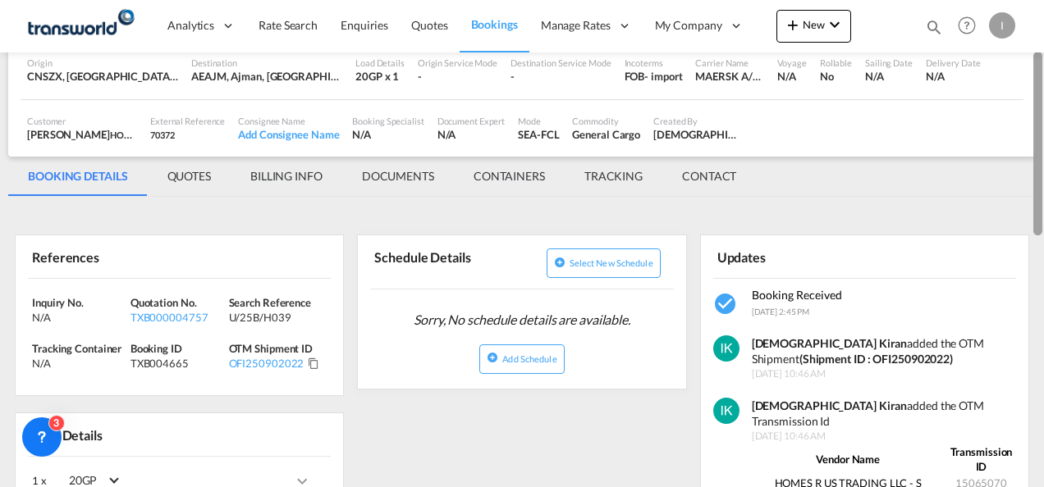
drag, startPoint x: 1036, startPoint y: 270, endPoint x: 1040, endPoint y: 105, distance: 165.0
click at [1040, 105] on div at bounding box center [1037, 144] width 9 height 184
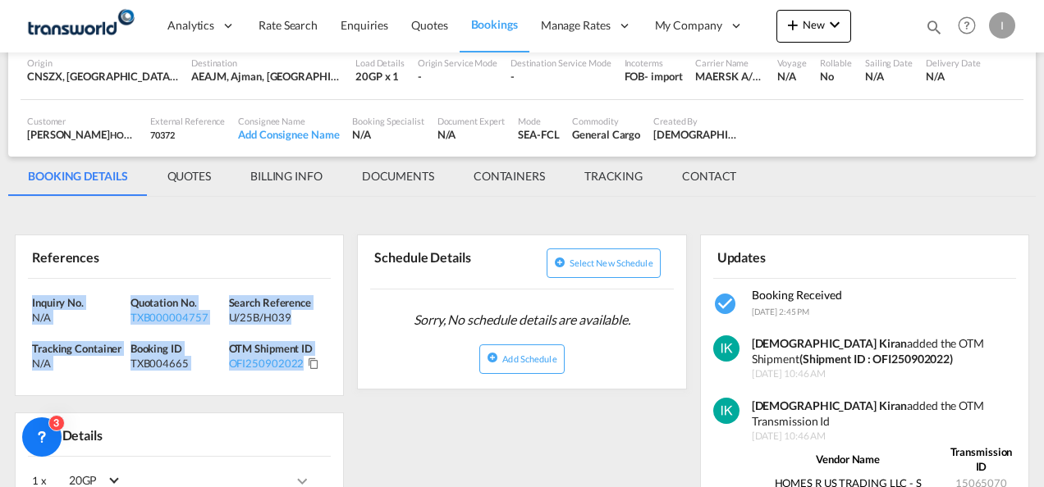
drag, startPoint x: 338, startPoint y: 366, endPoint x: -3, endPoint y: 291, distance: 349.5
click at [0, 291] on html "Analytics Reports Dashboard Rate Search Enquiries Quotes" at bounding box center [522, 243] width 1044 height 487
copy div "Inquiry No. N/A Quotation No. TXB000004757 Search Reference U/25B/H039 Tracking…"
